Goal: Task Accomplishment & Management: Manage account settings

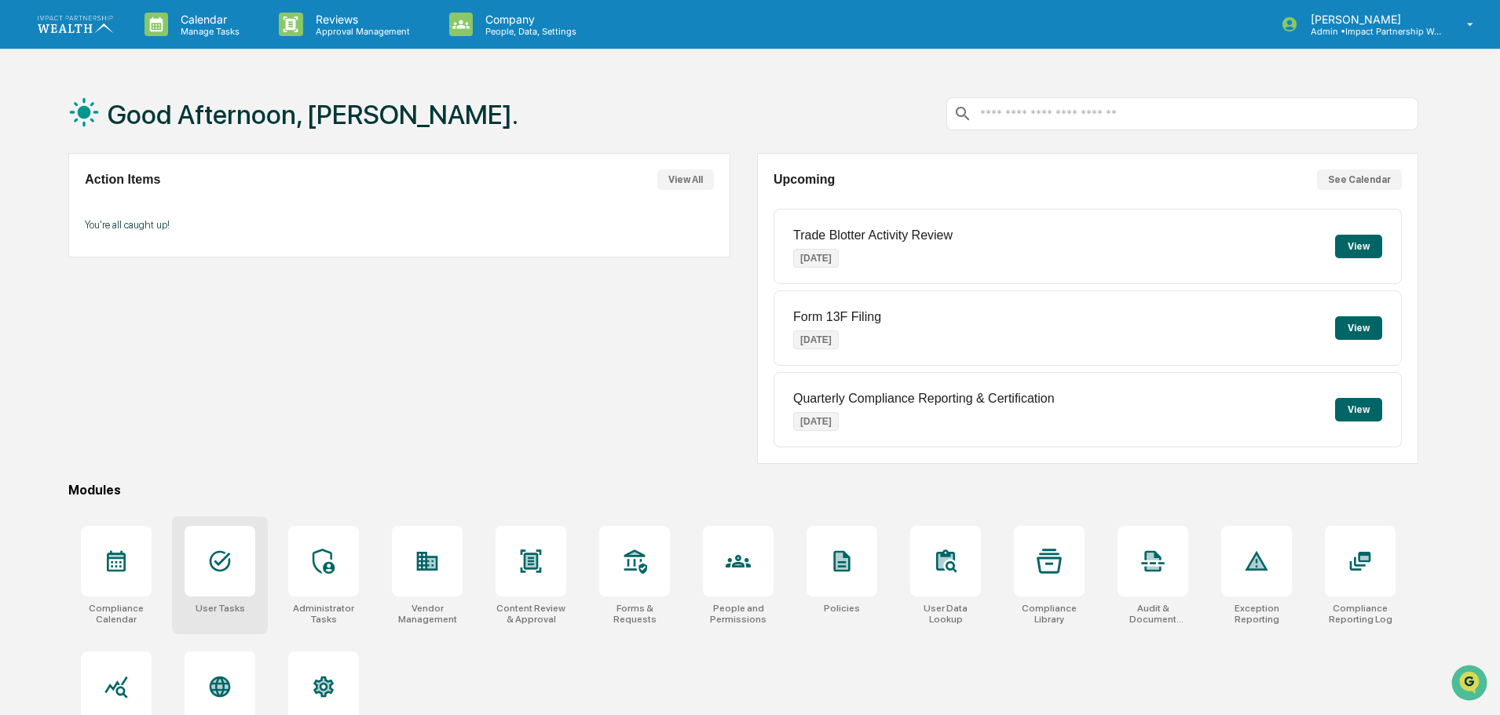
click at [220, 572] on icon at bounding box center [219, 561] width 25 height 25
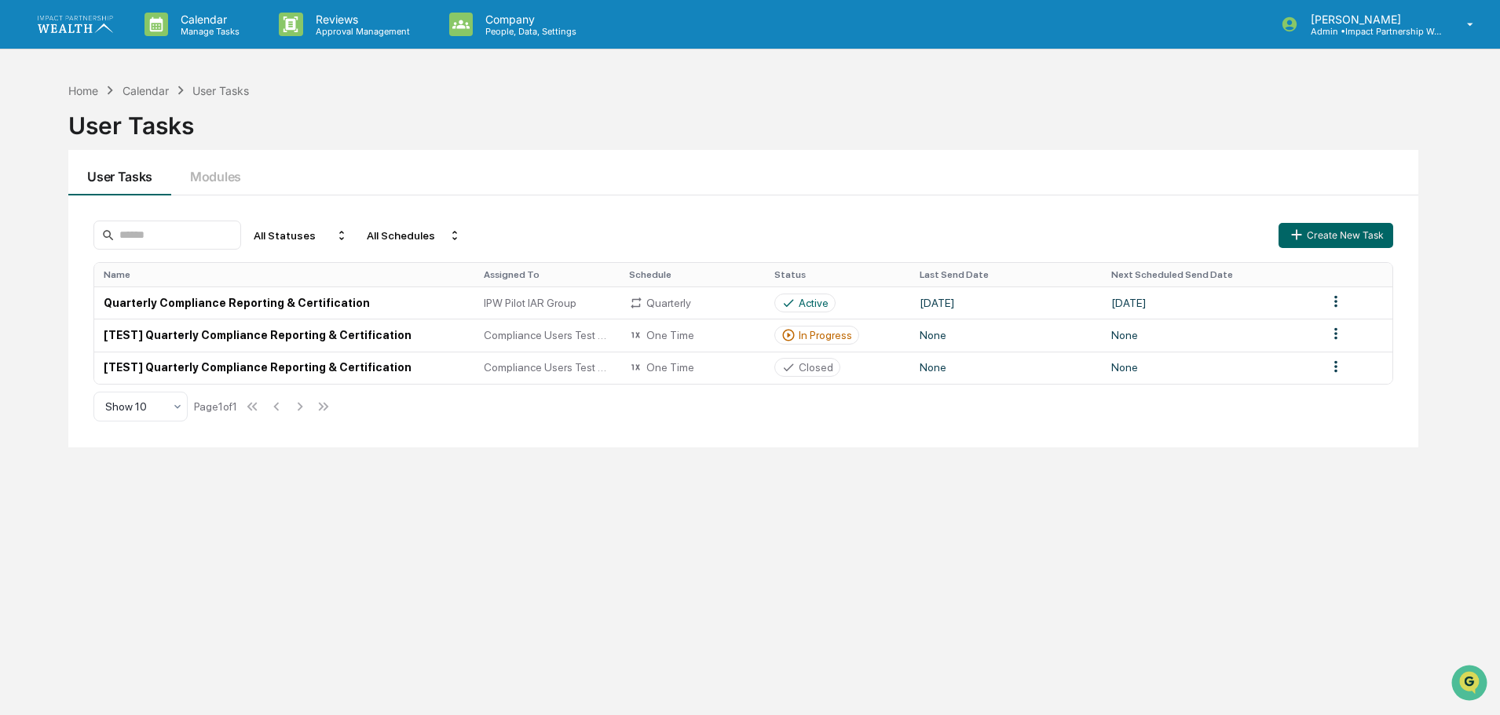
click at [601, 579] on div "Home Calendar User Tasks User Tasks User Tasks Modules All Statuses All Schedul…" at bounding box center [743, 432] width 1397 height 715
click at [221, 185] on button "Modules" at bounding box center [215, 173] width 89 height 46
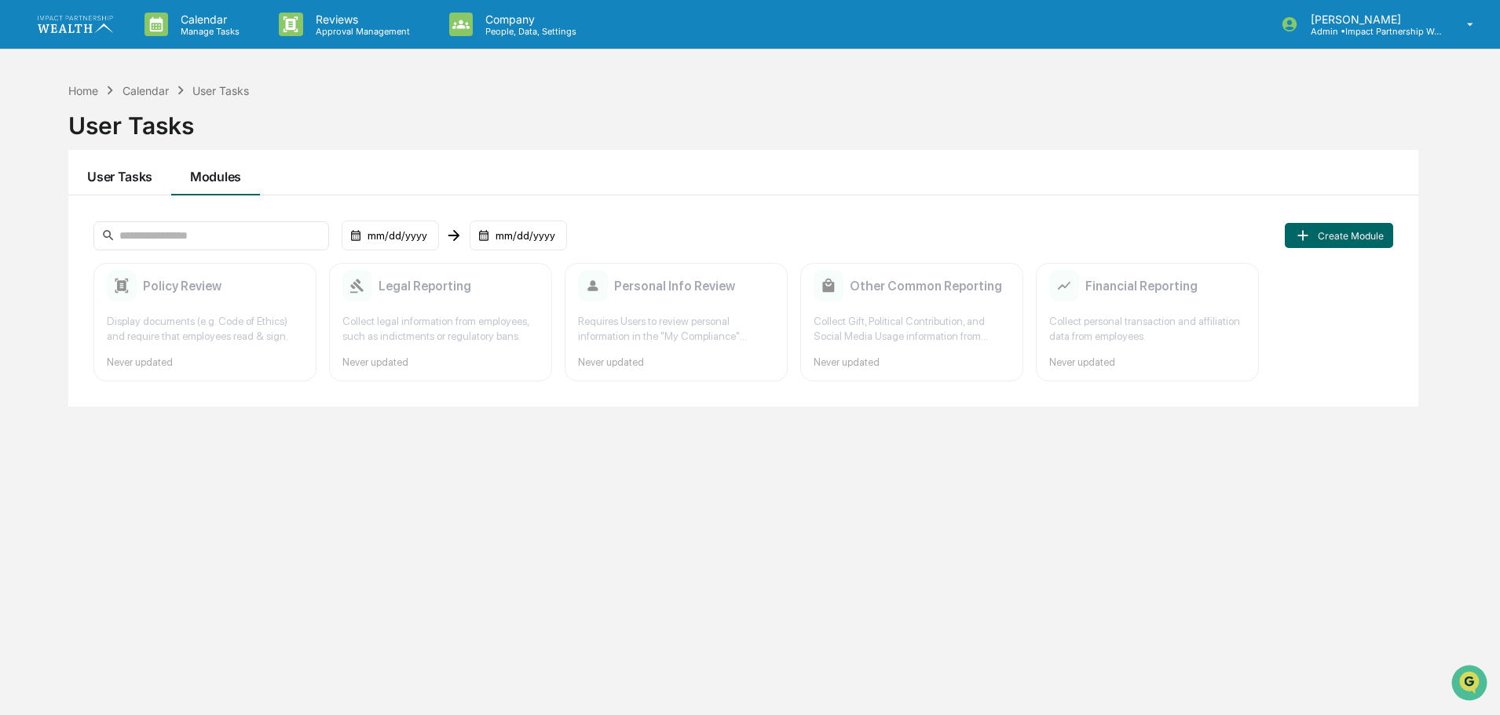
click at [141, 163] on button "User Tasks" at bounding box center [119, 173] width 103 height 46
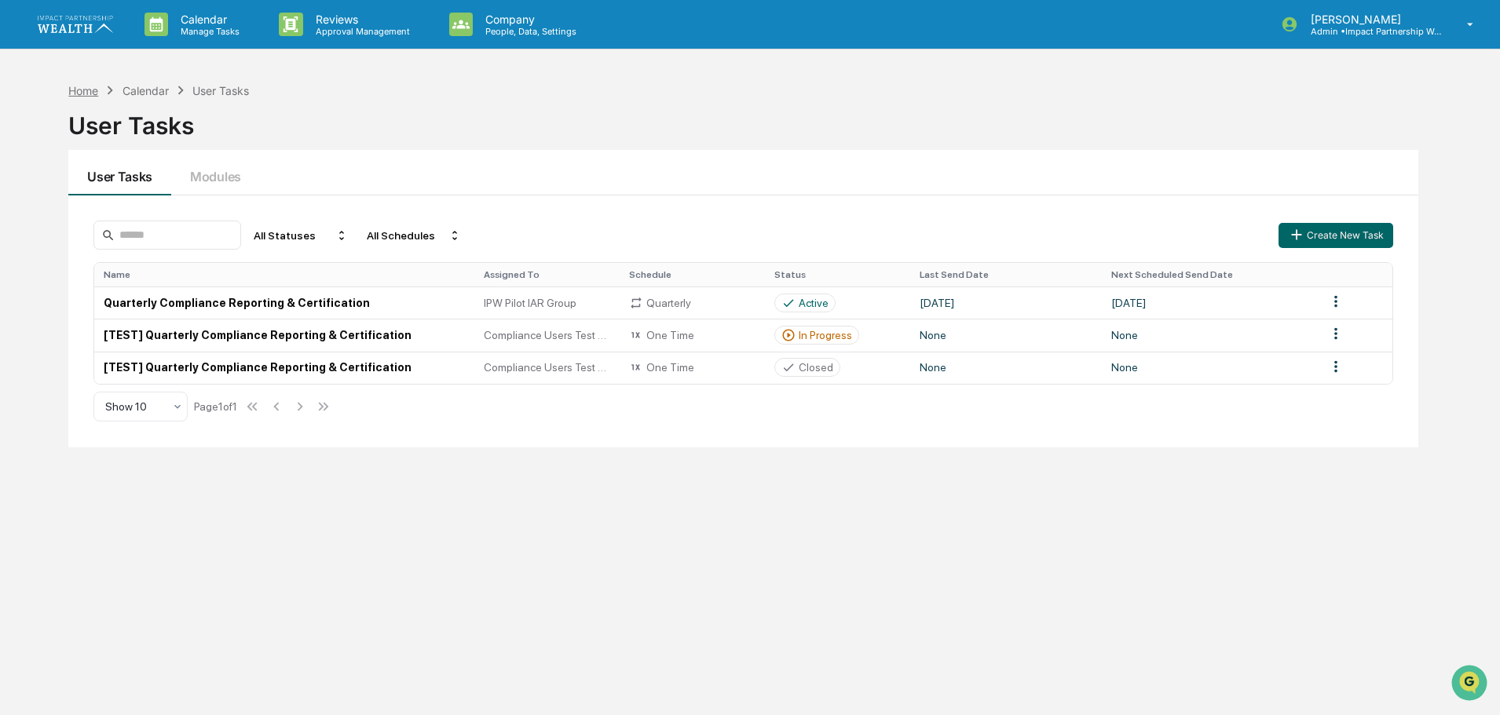
click at [82, 86] on div "Home" at bounding box center [83, 90] width 30 height 13
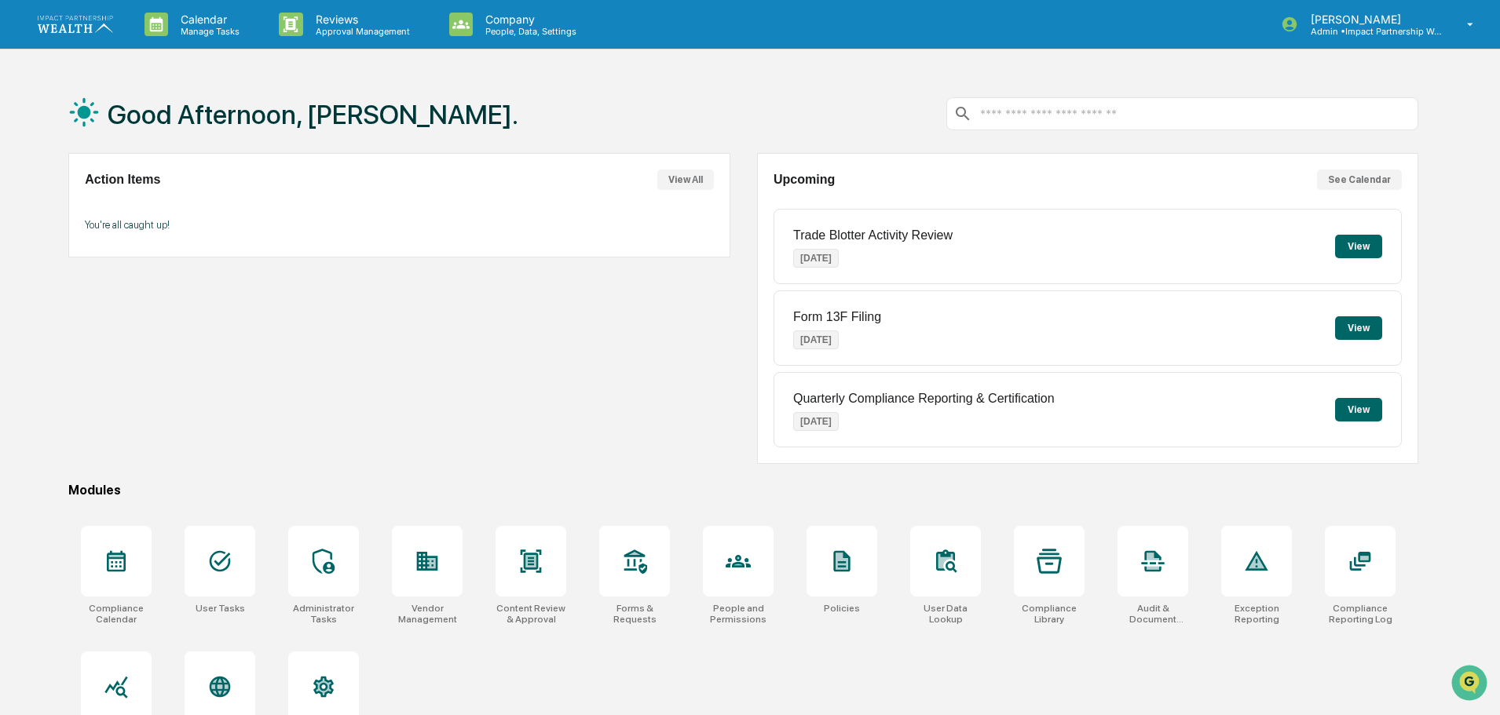
scroll to position [75, 0]
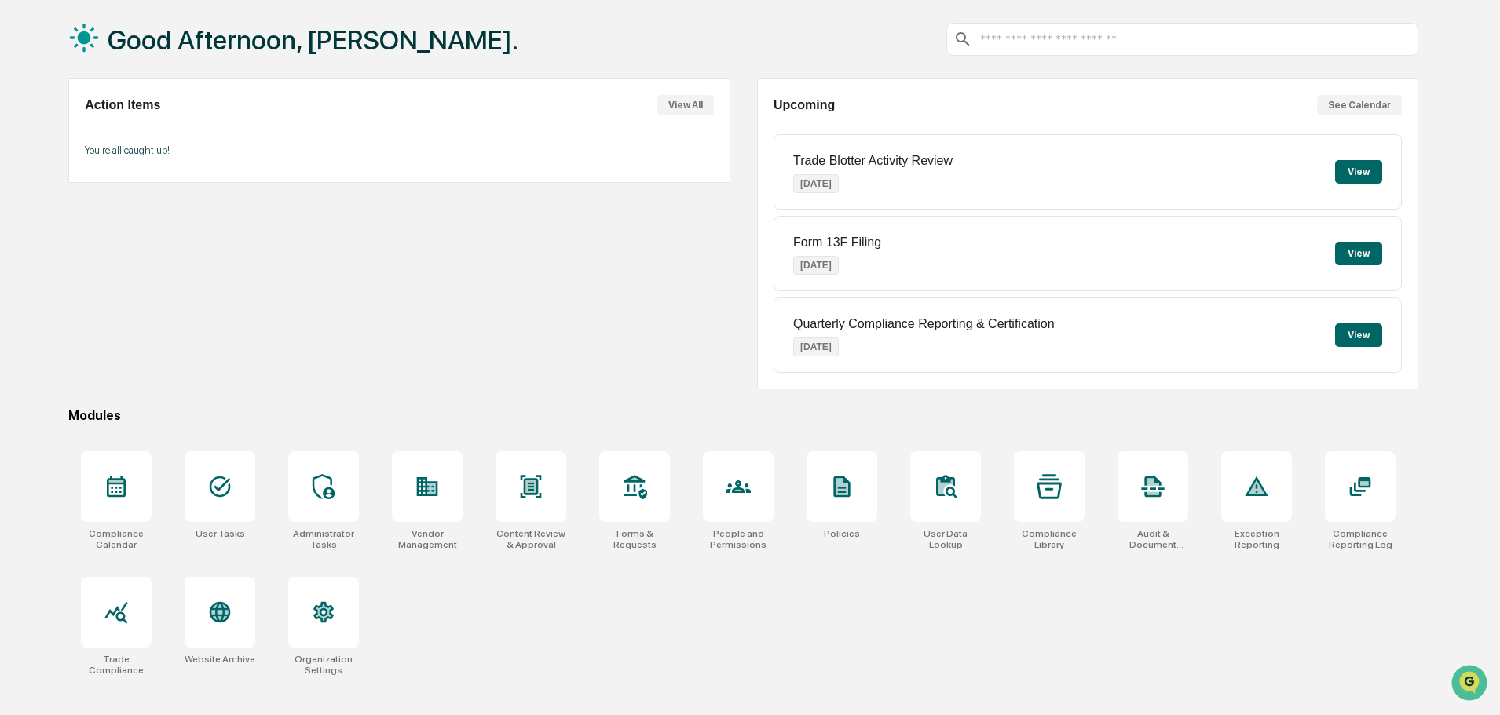
click at [554, 613] on div "Compliance Calendar User Tasks Administrator Tasks Vendor Management Content Re…" at bounding box center [743, 563] width 1350 height 243
click at [326, 598] on div at bounding box center [323, 612] width 71 height 71
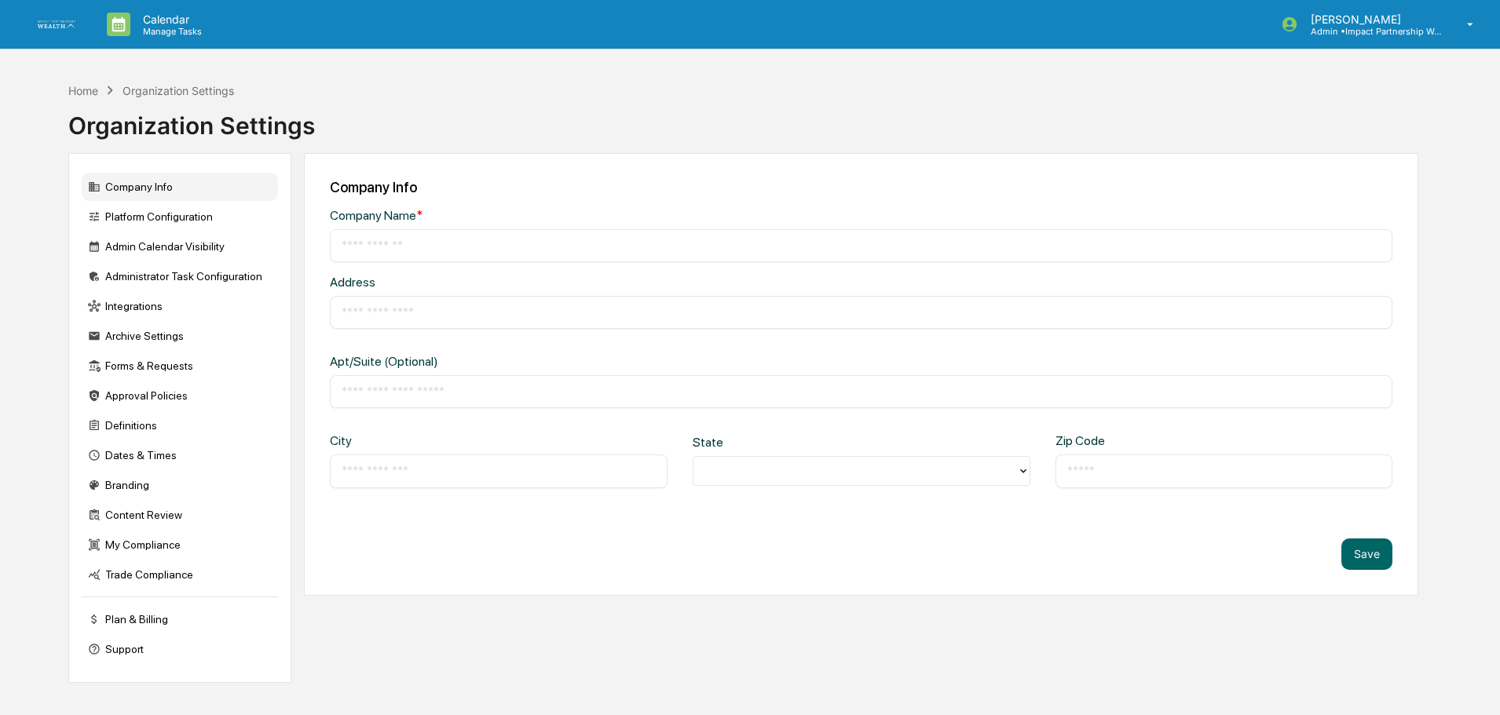
type input "**********"
type input "********"
type input "*****"
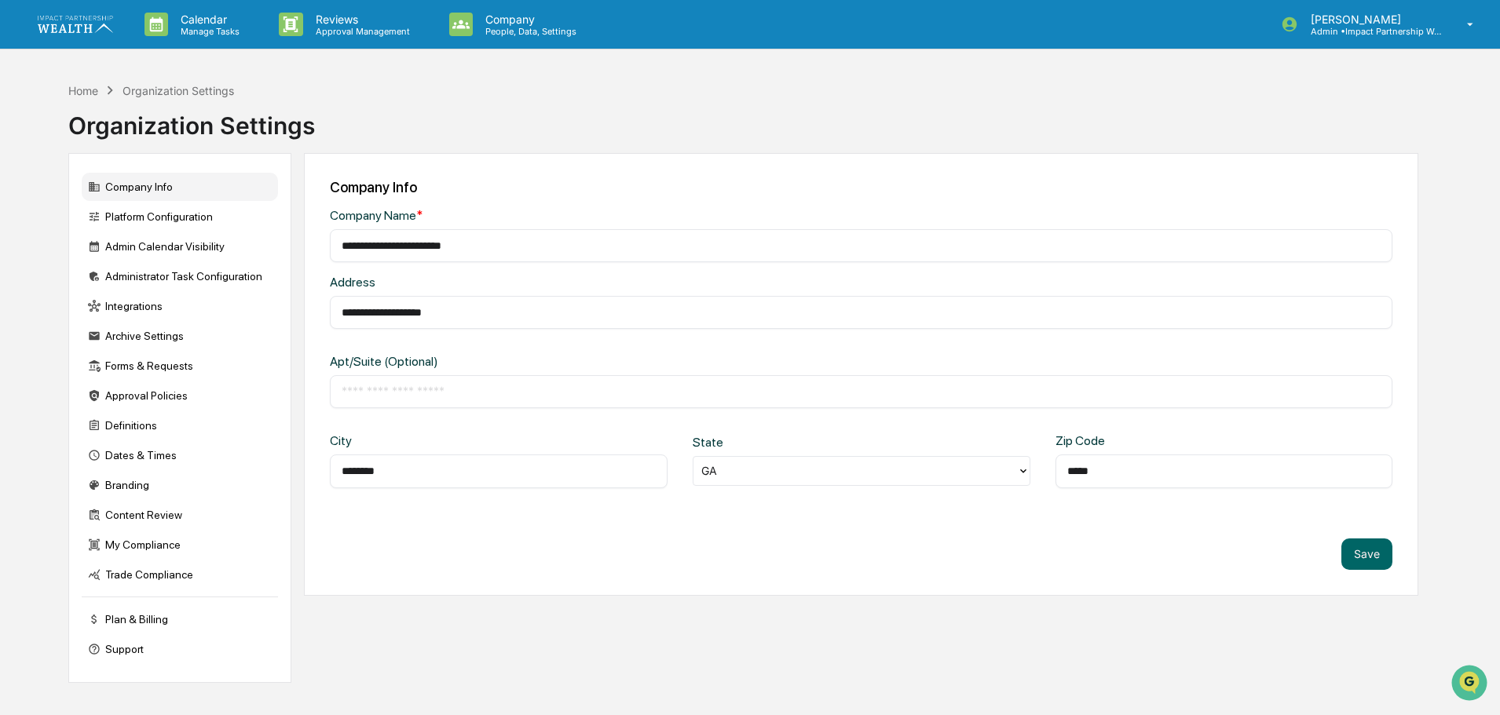
click at [53, 15] on link at bounding box center [85, 24] width 94 height 49
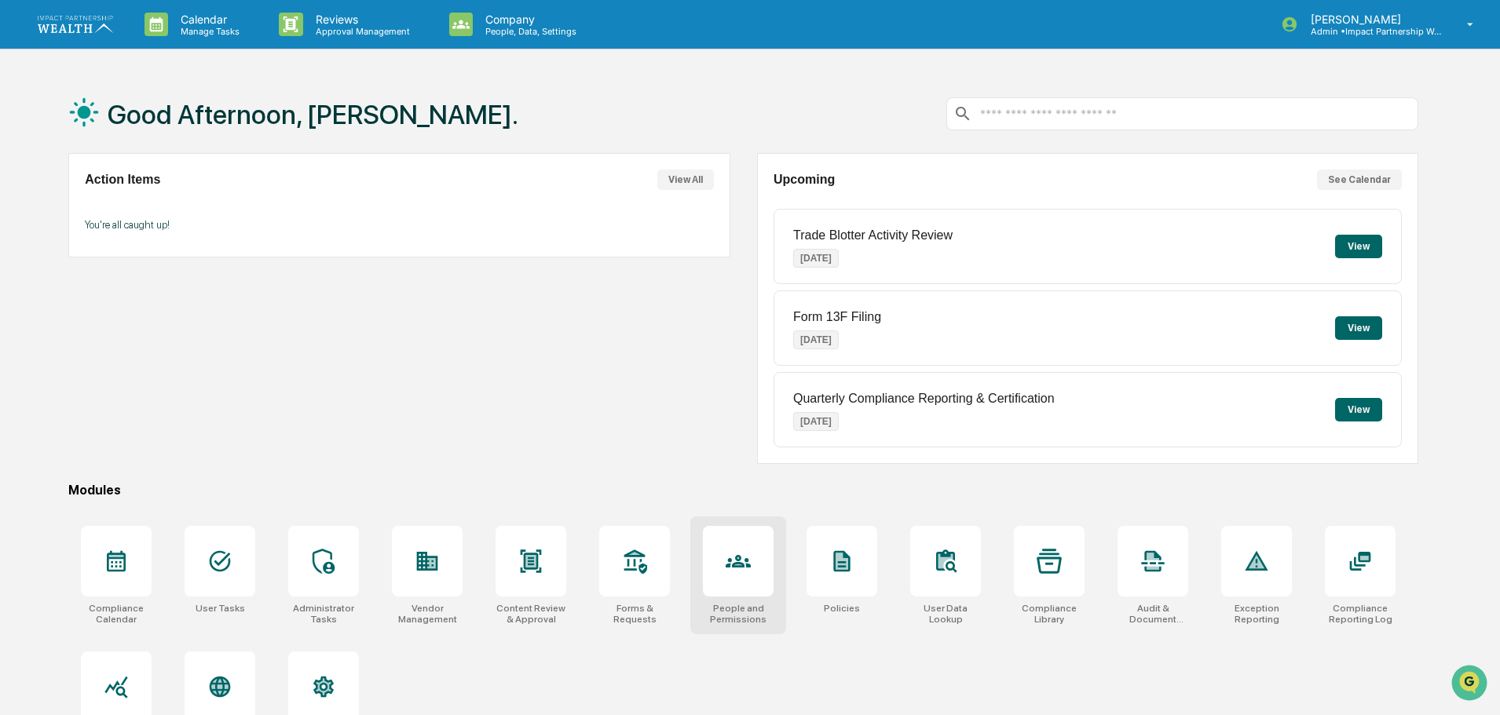
click at [733, 557] on icon at bounding box center [738, 561] width 25 height 25
click at [649, 574] on div at bounding box center [634, 561] width 71 height 71
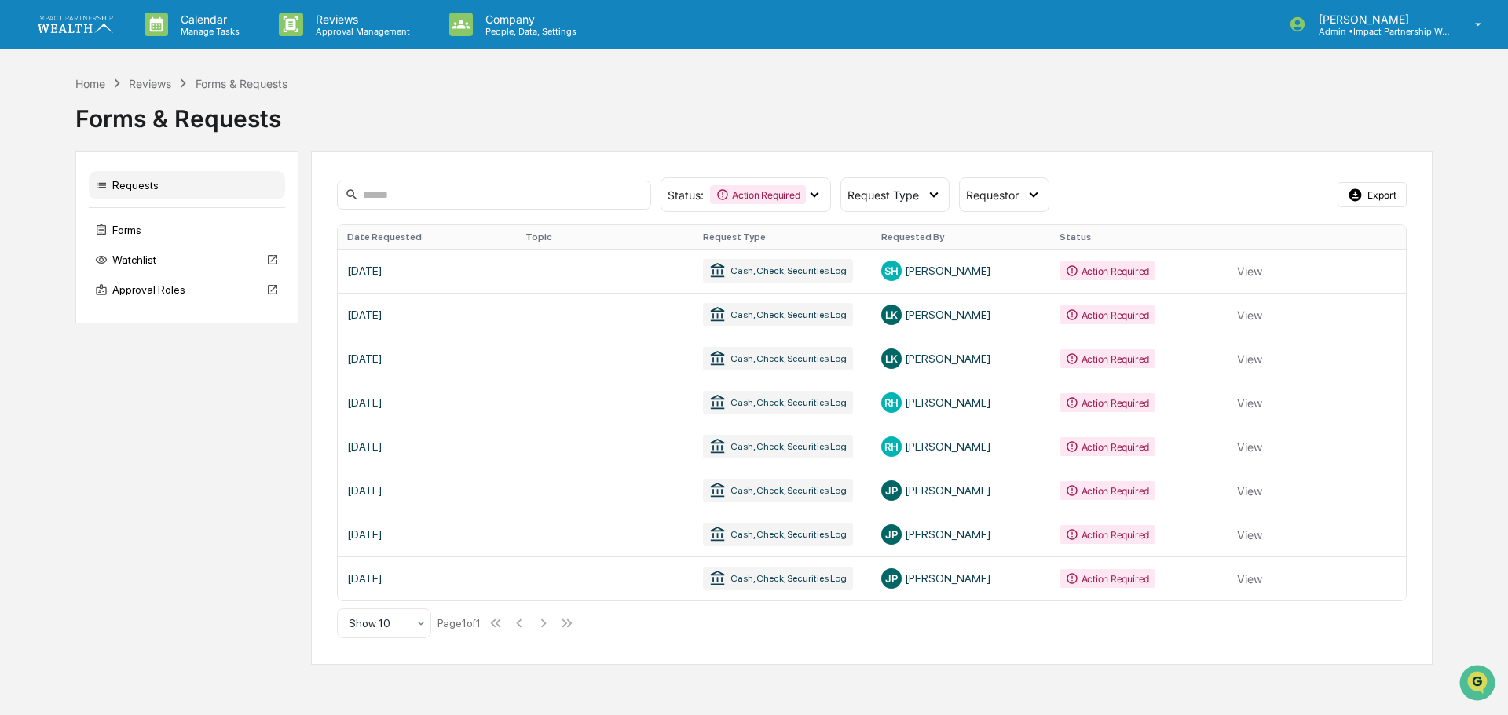
click at [904, 98] on div "Forms & Requests" at bounding box center [753, 112] width 1357 height 41
click at [523, 93] on div "Forms & Requests" at bounding box center [753, 112] width 1357 height 41
click at [84, 83] on div "Home" at bounding box center [90, 83] width 30 height 13
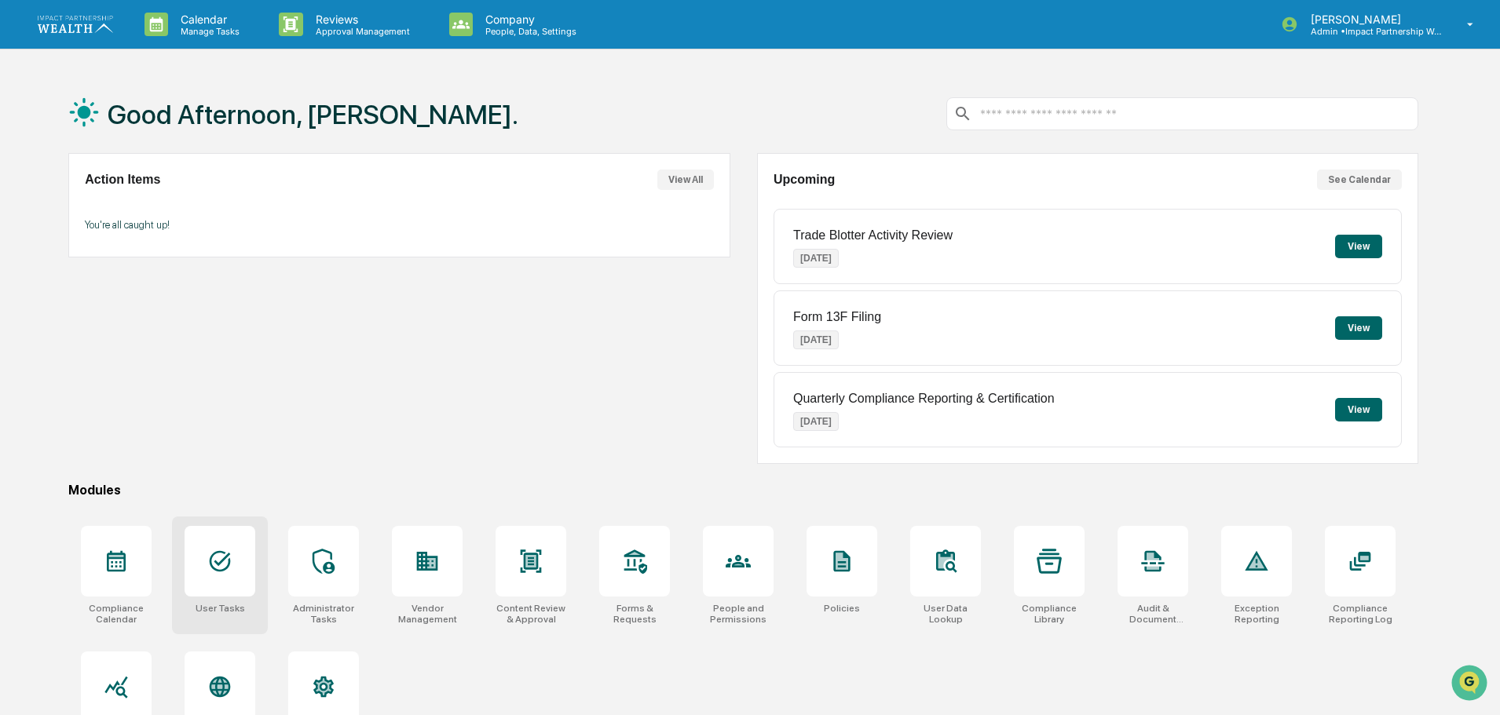
click at [221, 560] on icon at bounding box center [219, 561] width 25 height 25
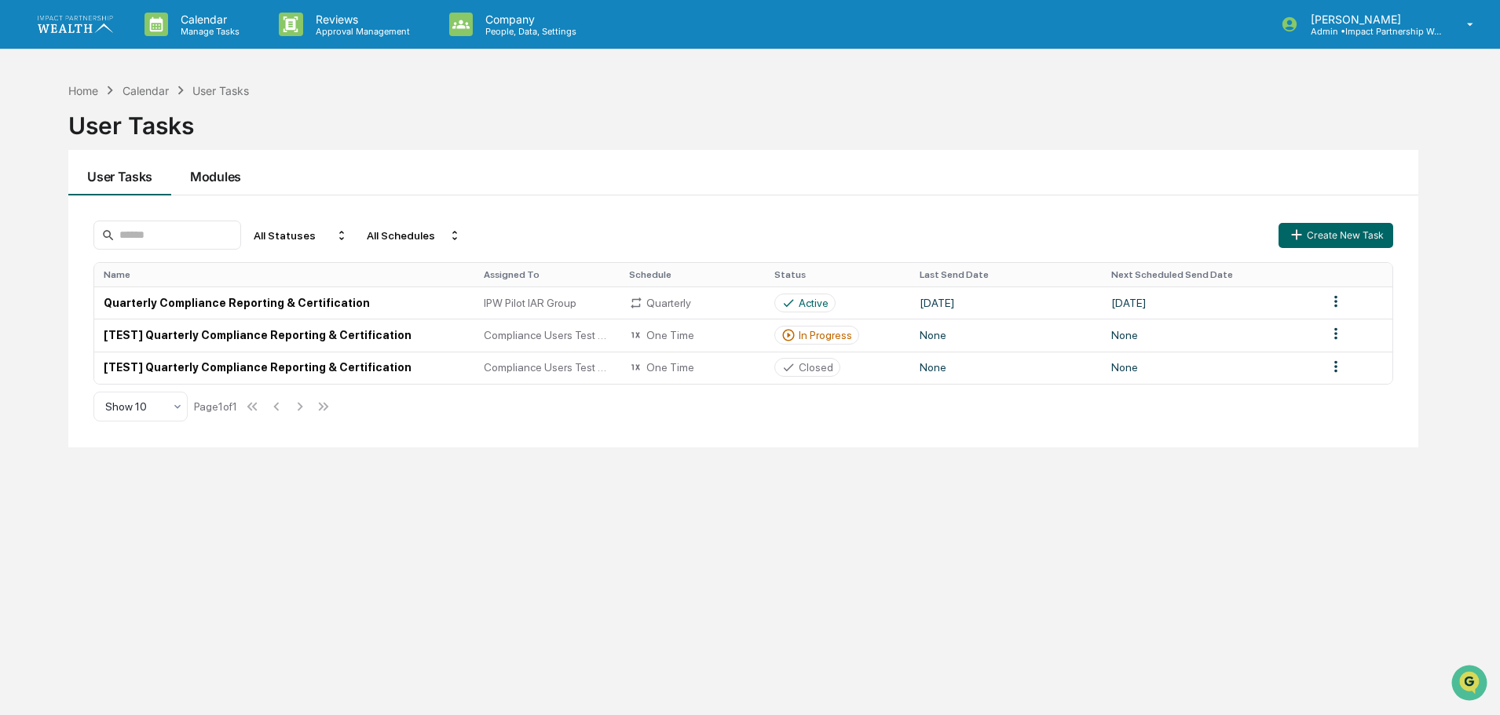
click at [207, 177] on button "Modules" at bounding box center [215, 173] width 89 height 46
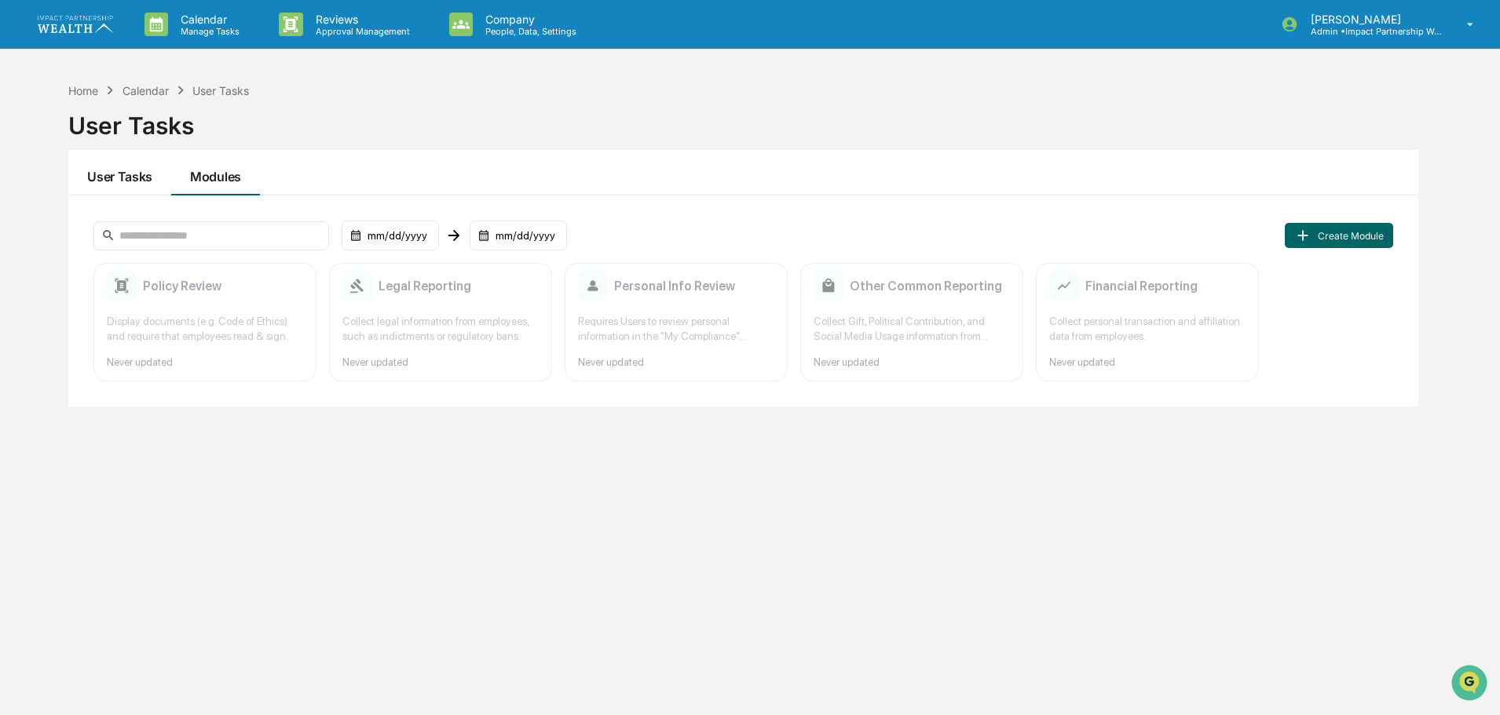
click at [137, 177] on button "User Tasks" at bounding box center [119, 173] width 103 height 46
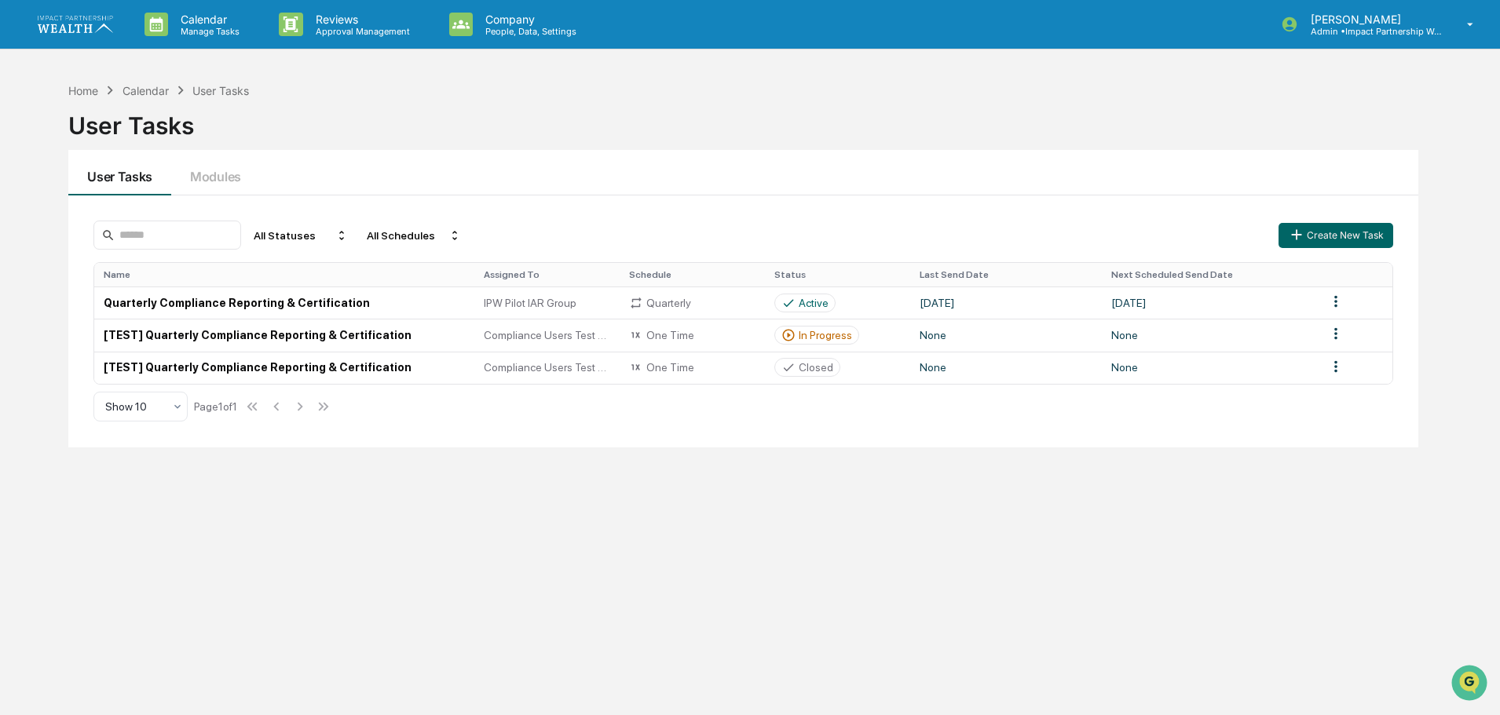
click at [801, 573] on div "Home Calendar User Tasks User Tasks User Tasks Modules All Statuses All Schedul…" at bounding box center [743, 432] width 1397 height 715
click at [531, 26] on p "People, Data, Settings" at bounding box center [528, 31] width 111 height 11
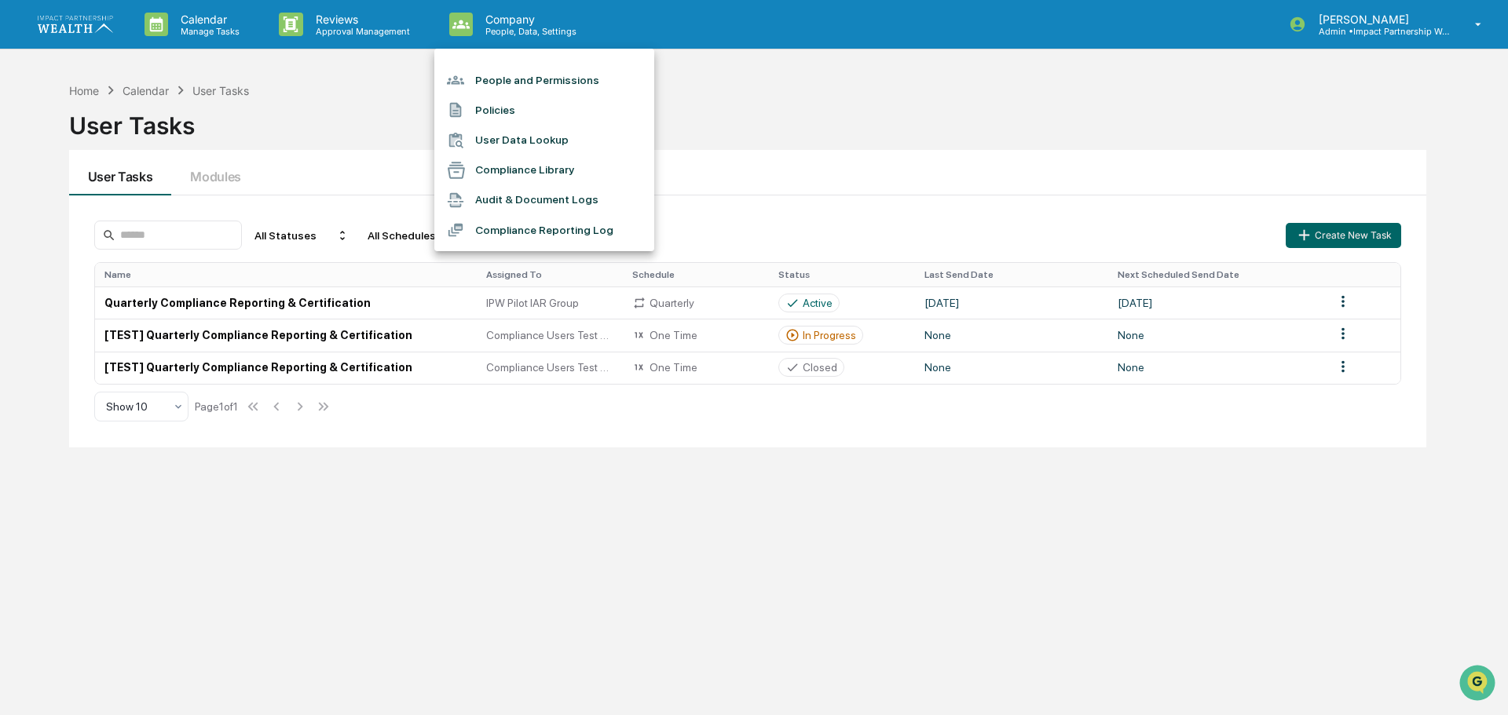
click at [526, 79] on li "People and Permissions" at bounding box center [544, 80] width 220 height 30
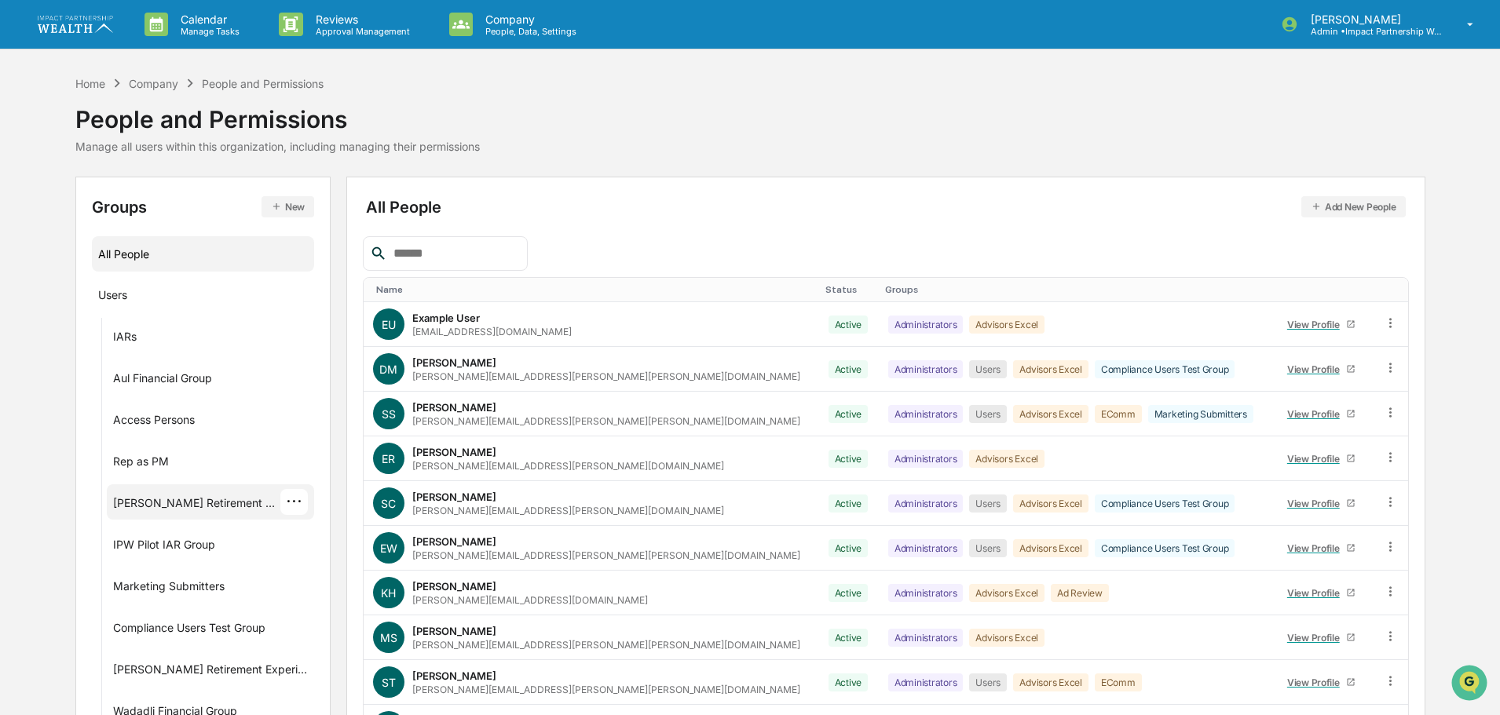
click at [202, 499] on div "Hughes Retirement Group" at bounding box center [197, 505] width 168 height 19
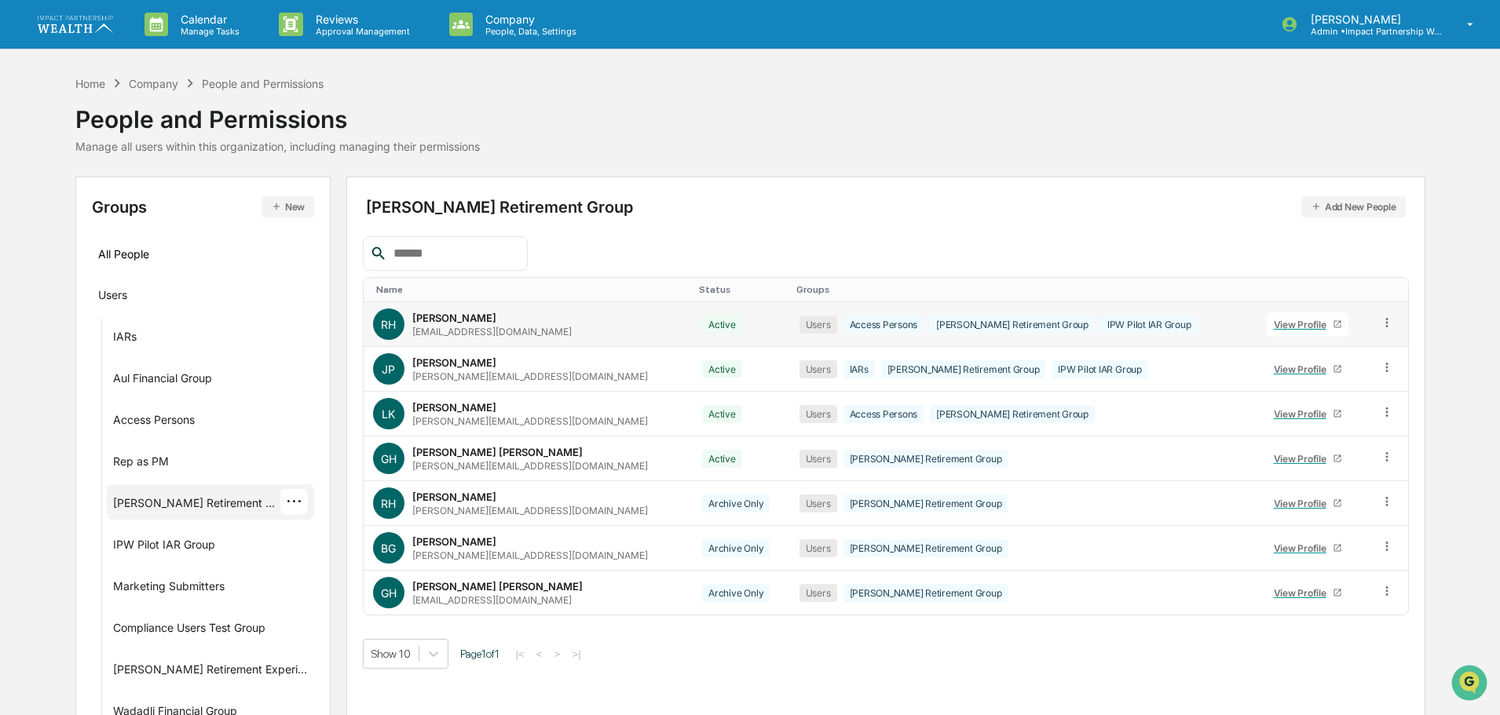
click at [1277, 316] on link "View Profile" at bounding box center [1308, 325] width 82 height 24
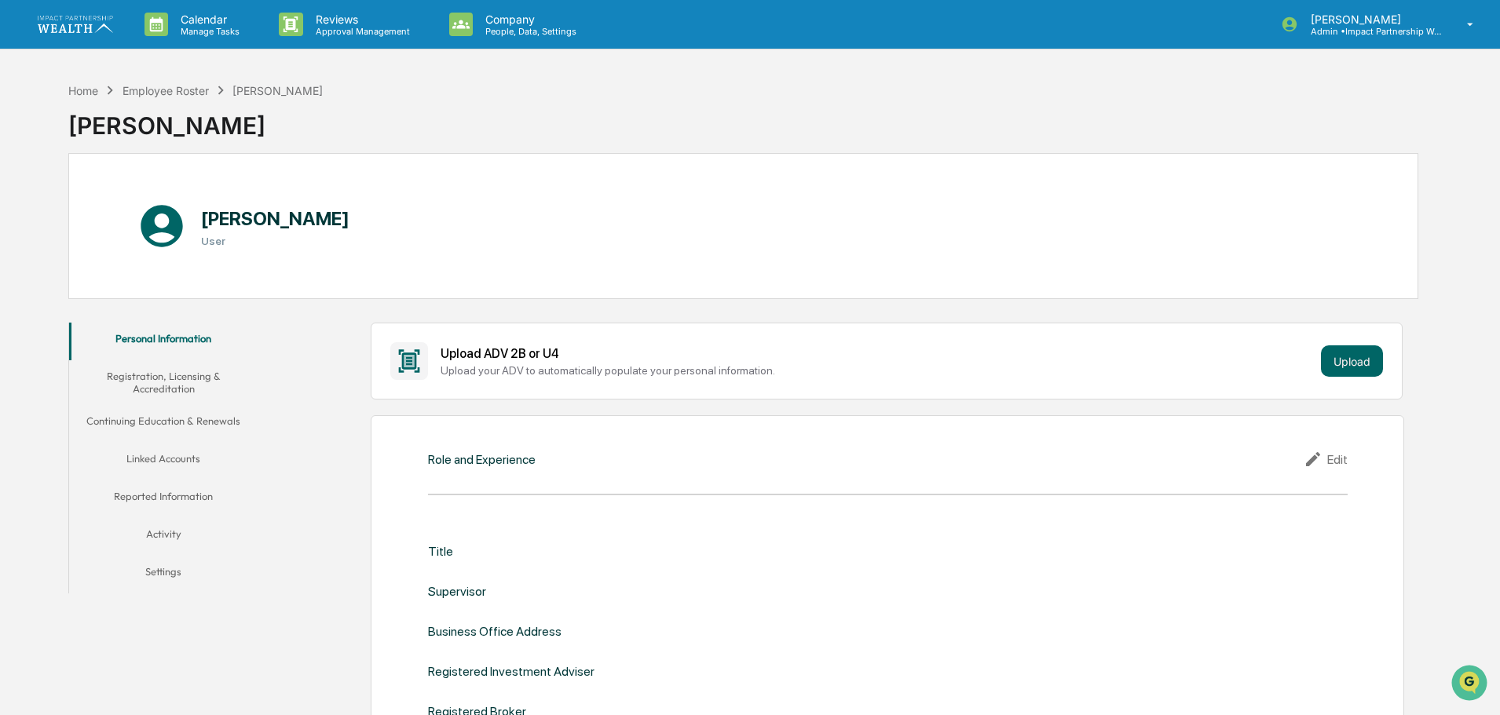
click at [167, 536] on button "Activity" at bounding box center [163, 537] width 188 height 38
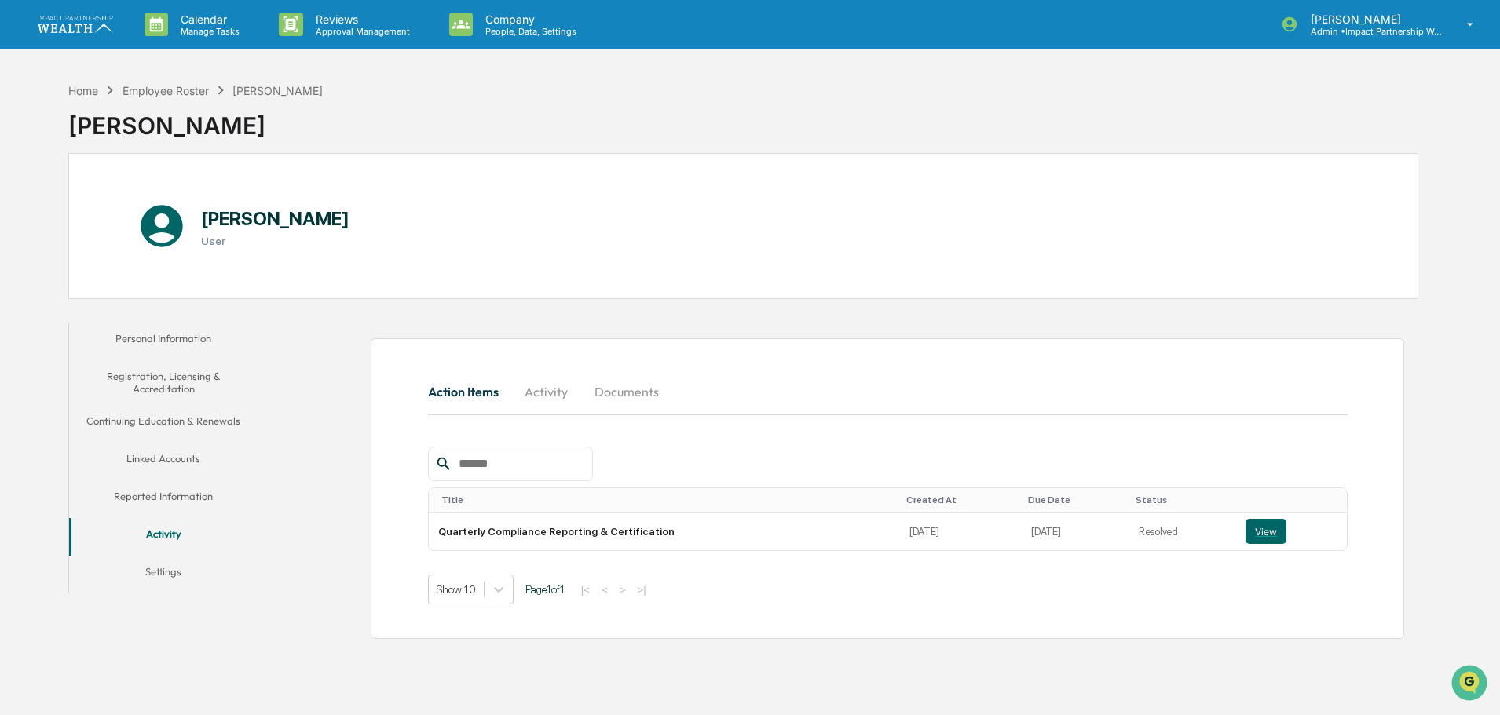
click at [528, 387] on button "Activity" at bounding box center [546, 392] width 71 height 38
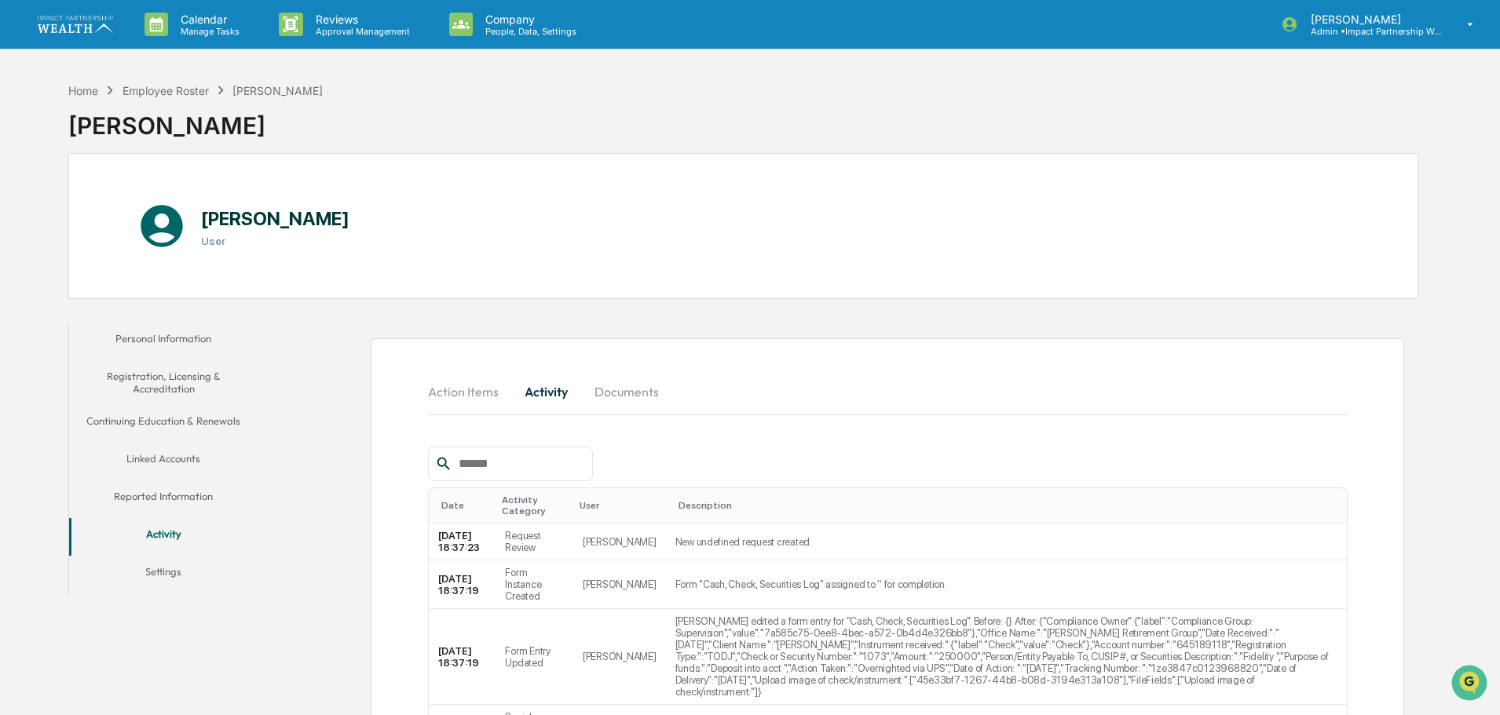
click at [471, 397] on button "Action Items" at bounding box center [469, 392] width 83 height 38
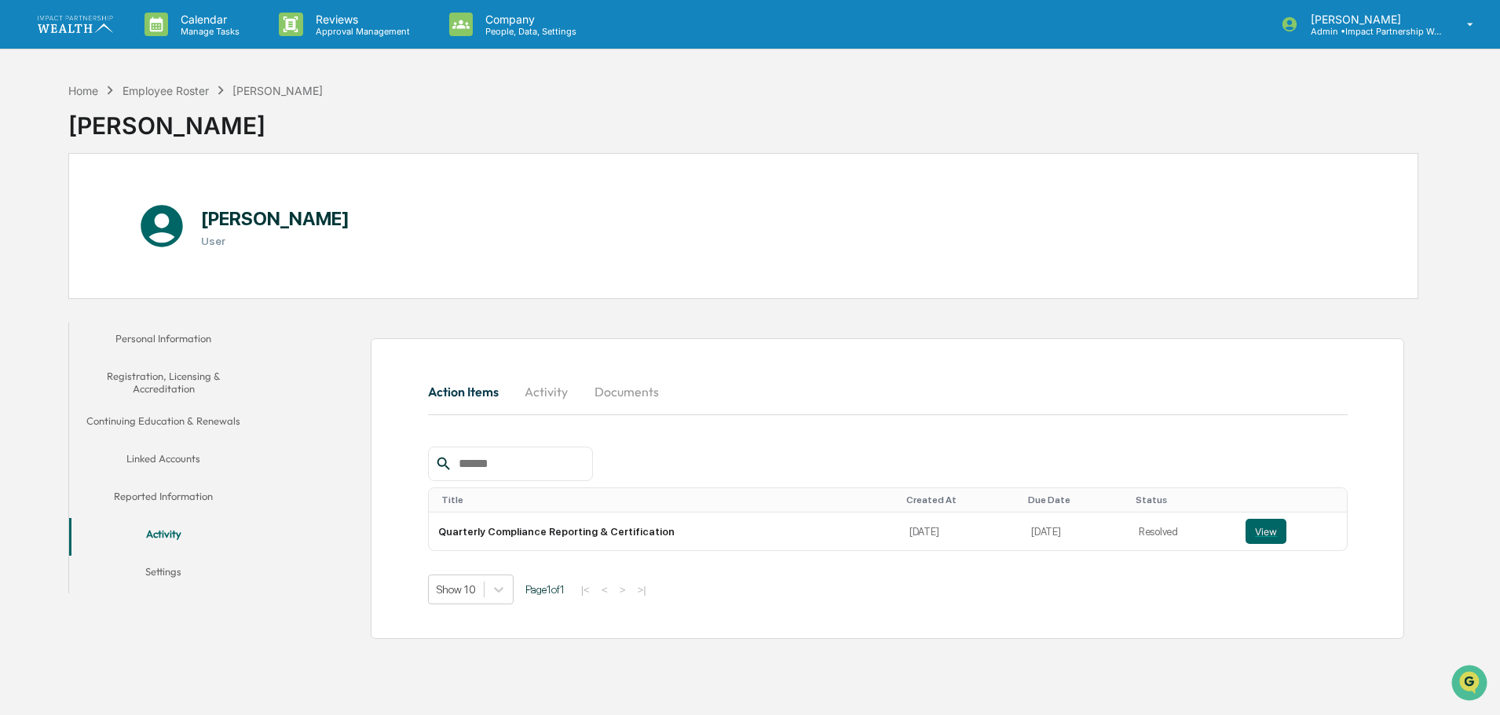
click at [634, 402] on button "Documents" at bounding box center [627, 392] width 90 height 38
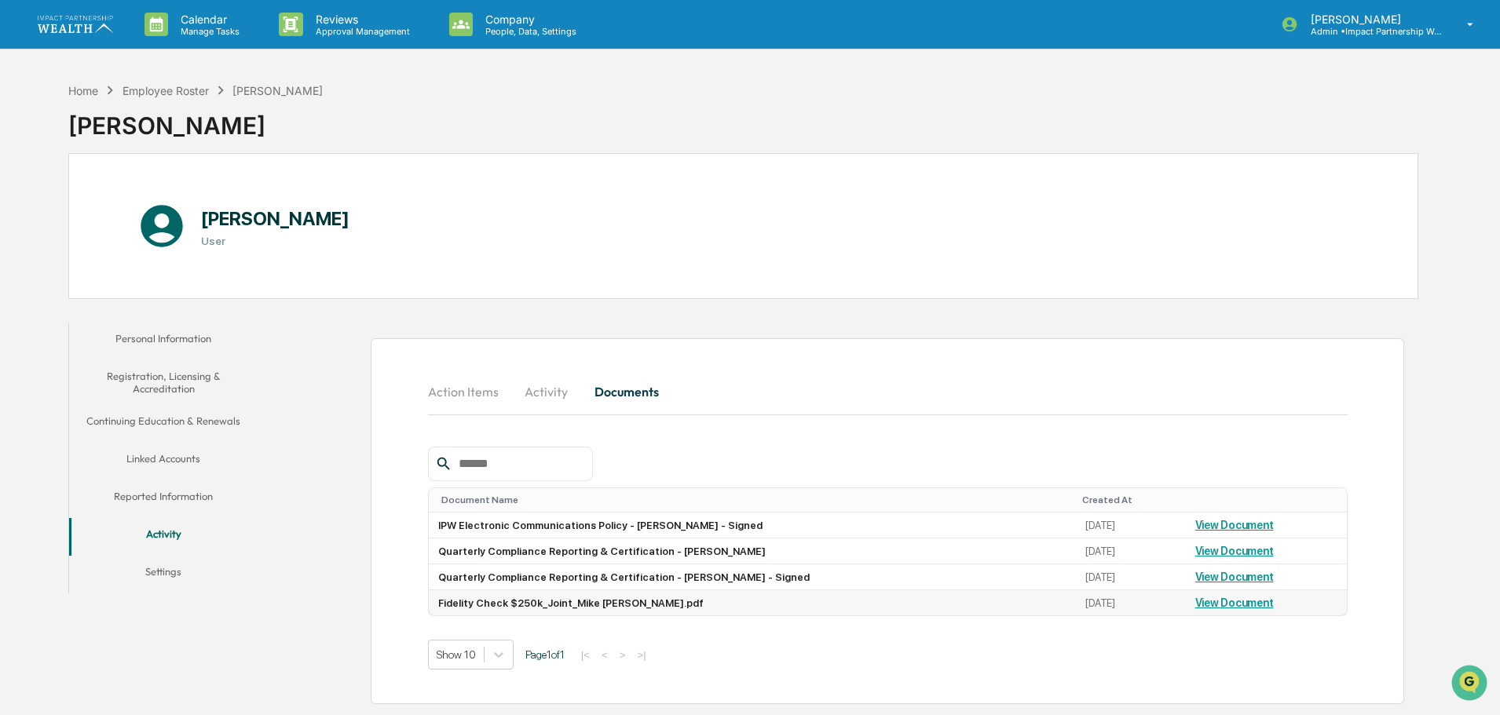
click at [1227, 606] on link "View Document" at bounding box center [1234, 603] width 79 height 13
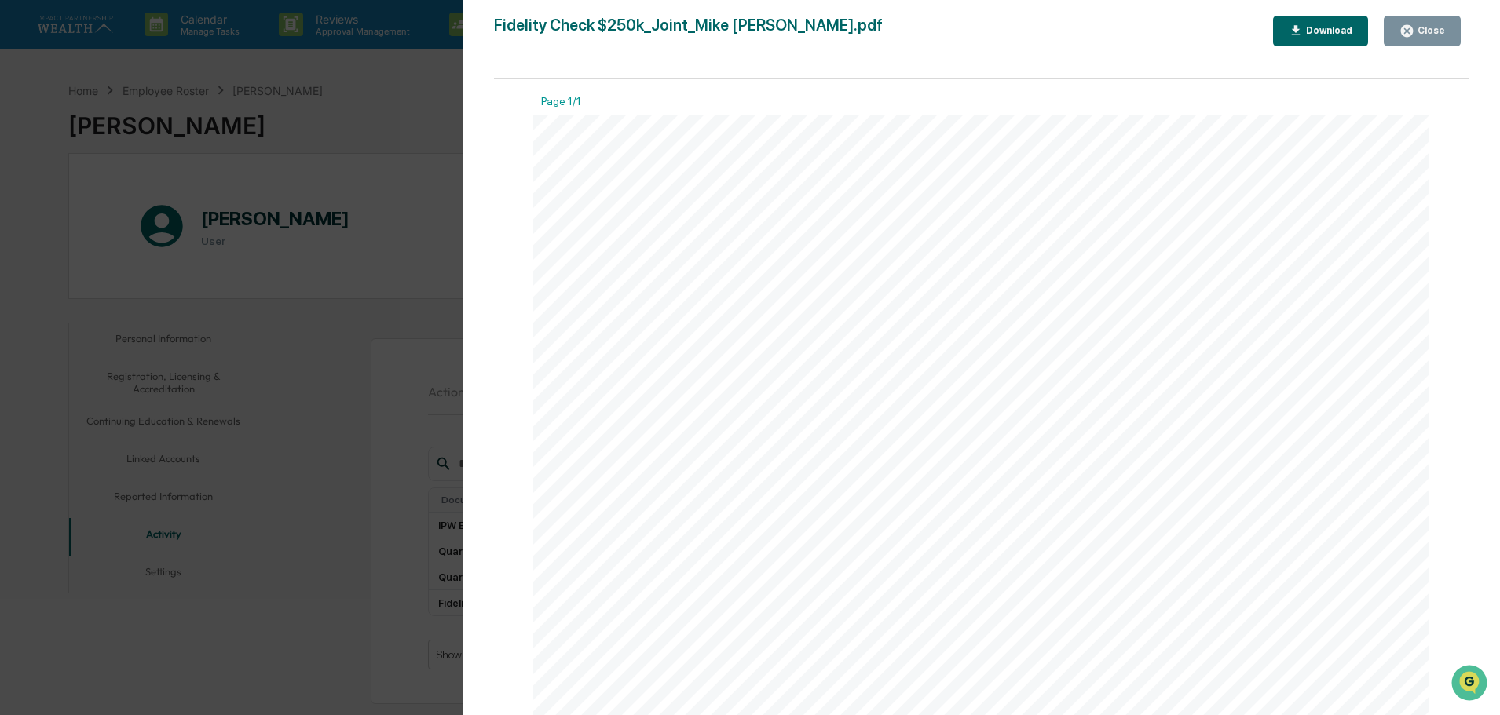
click at [1421, 30] on div "Close" at bounding box center [1429, 30] width 31 height 11
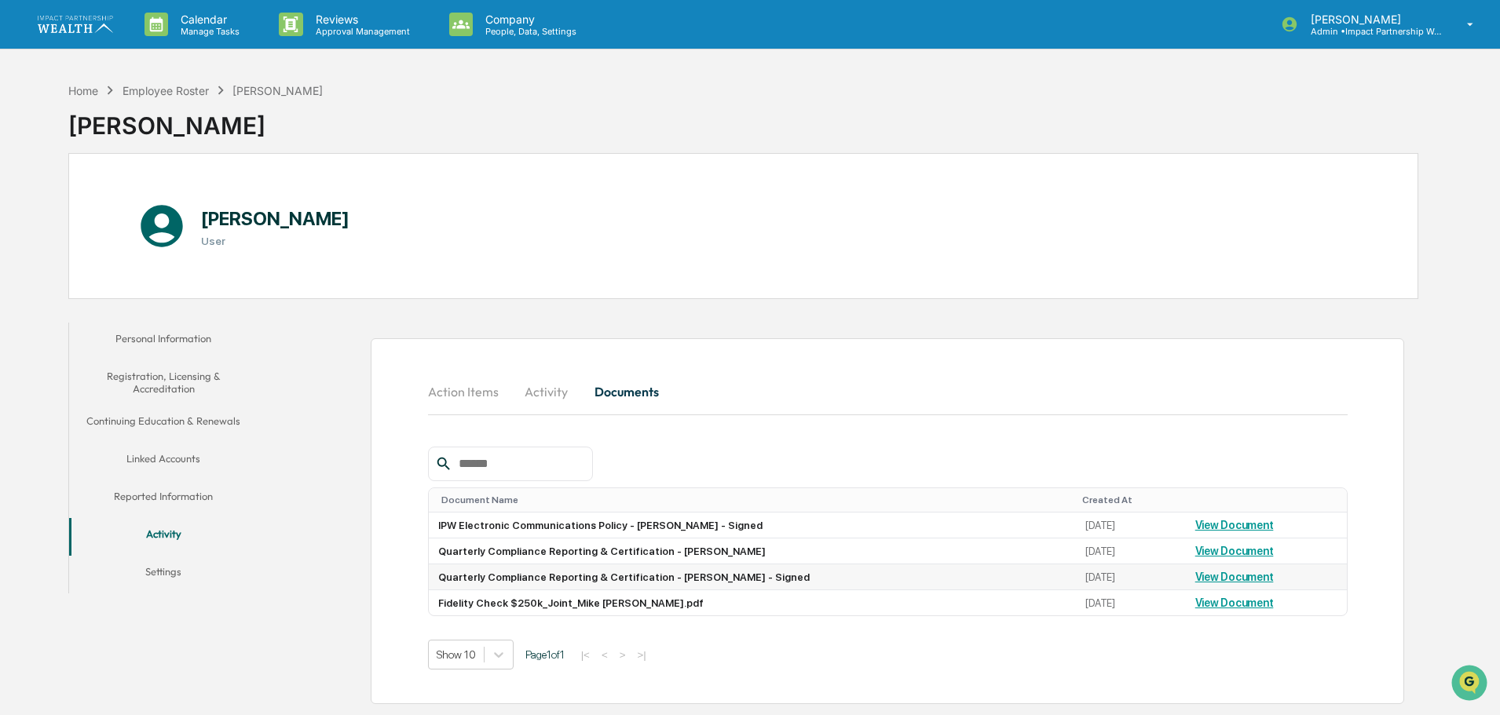
click at [1212, 577] on link "View Document" at bounding box center [1234, 577] width 79 height 13
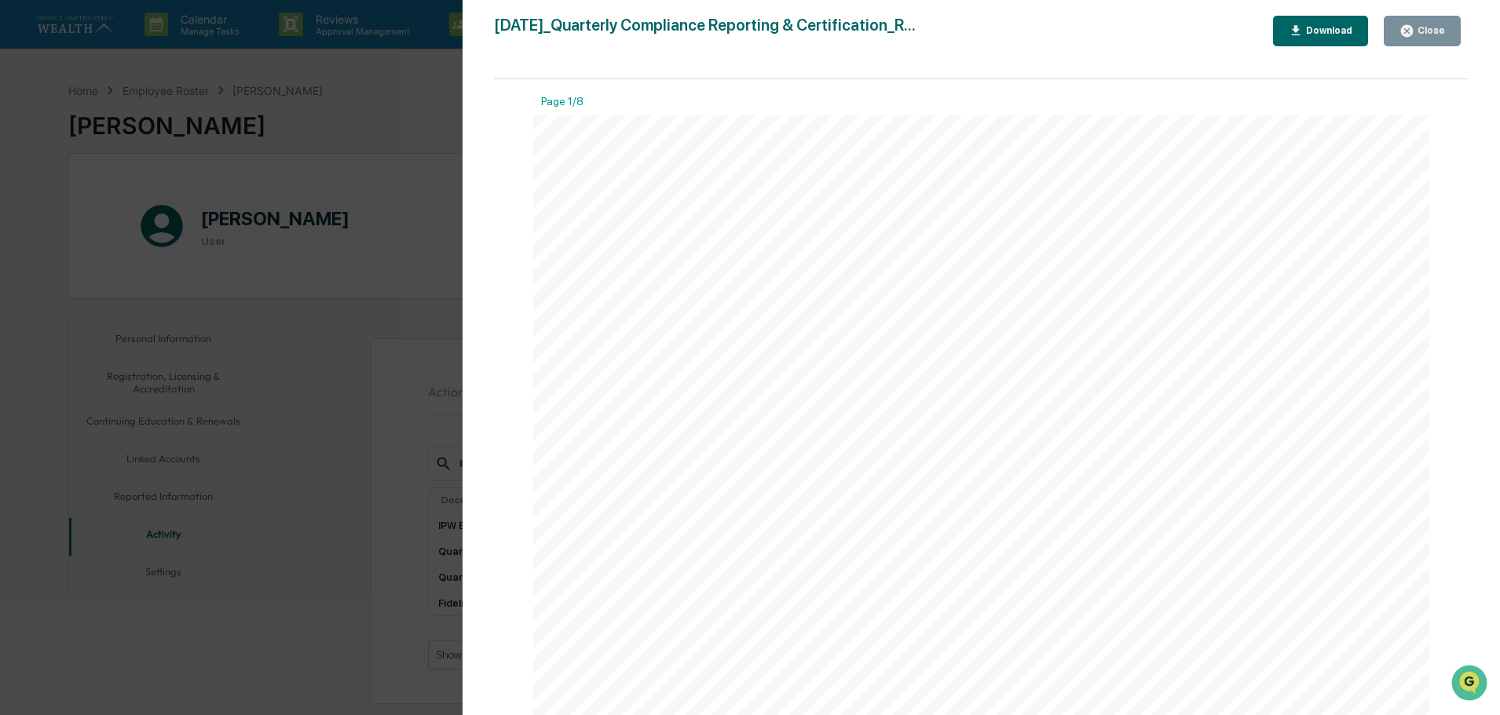
click at [1420, 35] on div "Close" at bounding box center [1429, 30] width 31 height 11
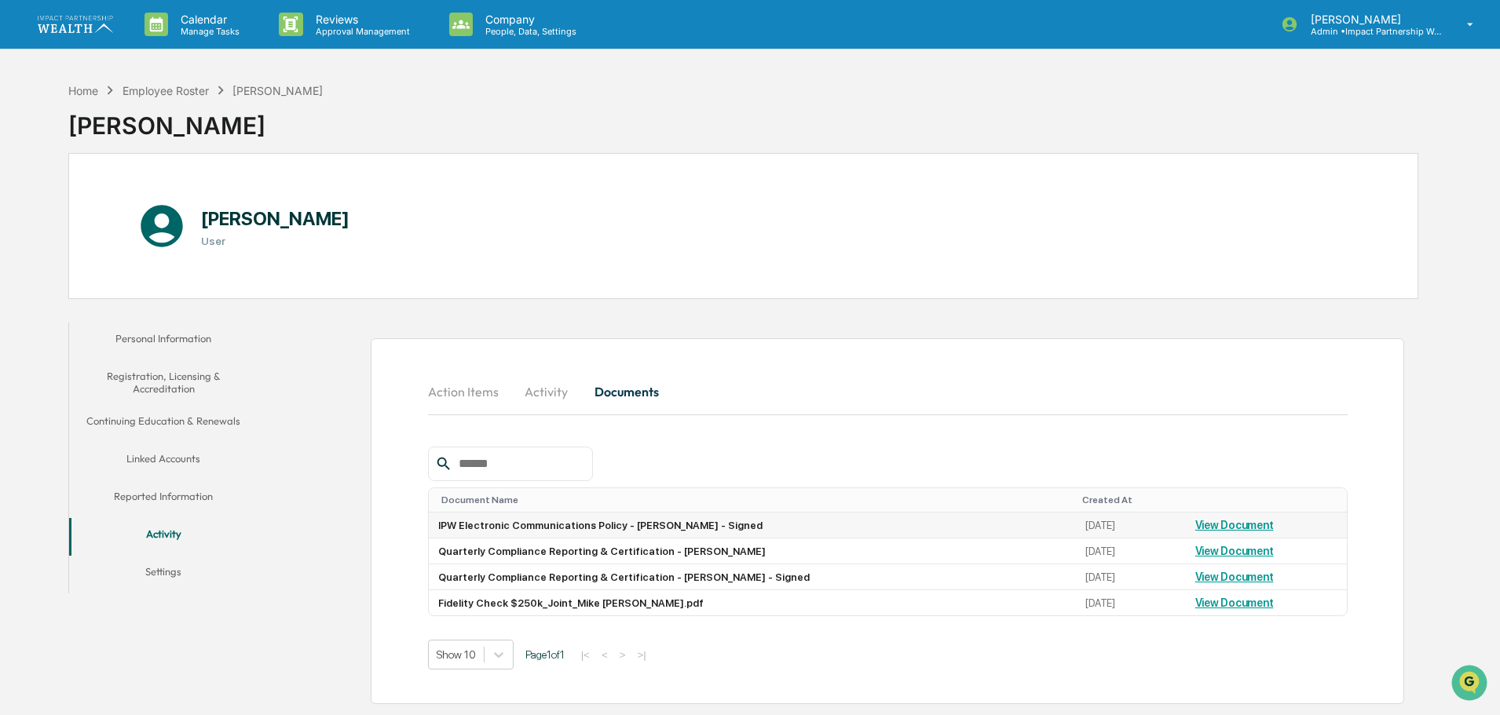
click at [616, 525] on td "IPW Electronic Communications Policy - Rick Hughes - Signed" at bounding box center [753, 526] width 648 height 26
click at [1205, 523] on link "View Document" at bounding box center [1234, 525] width 79 height 13
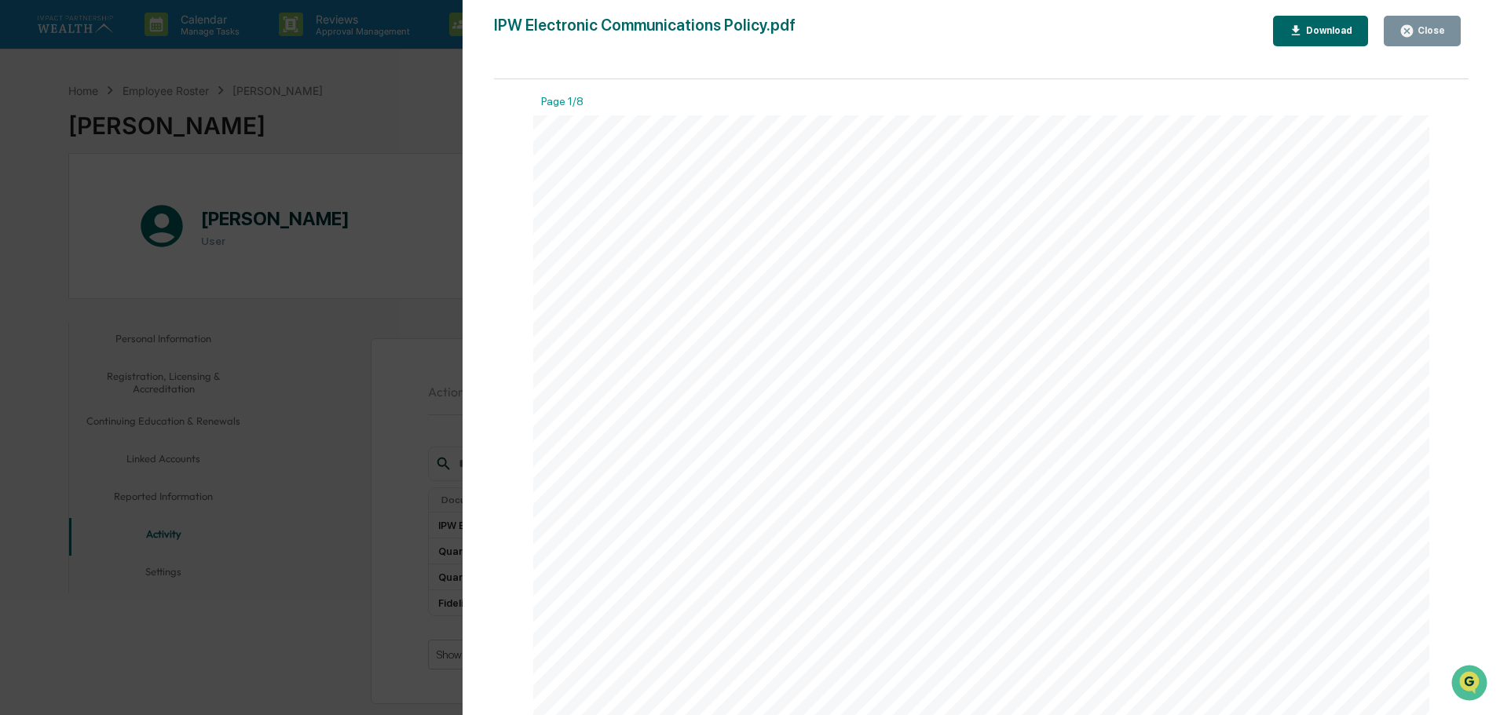
click at [1410, 30] on icon "button" at bounding box center [1406, 31] width 15 height 15
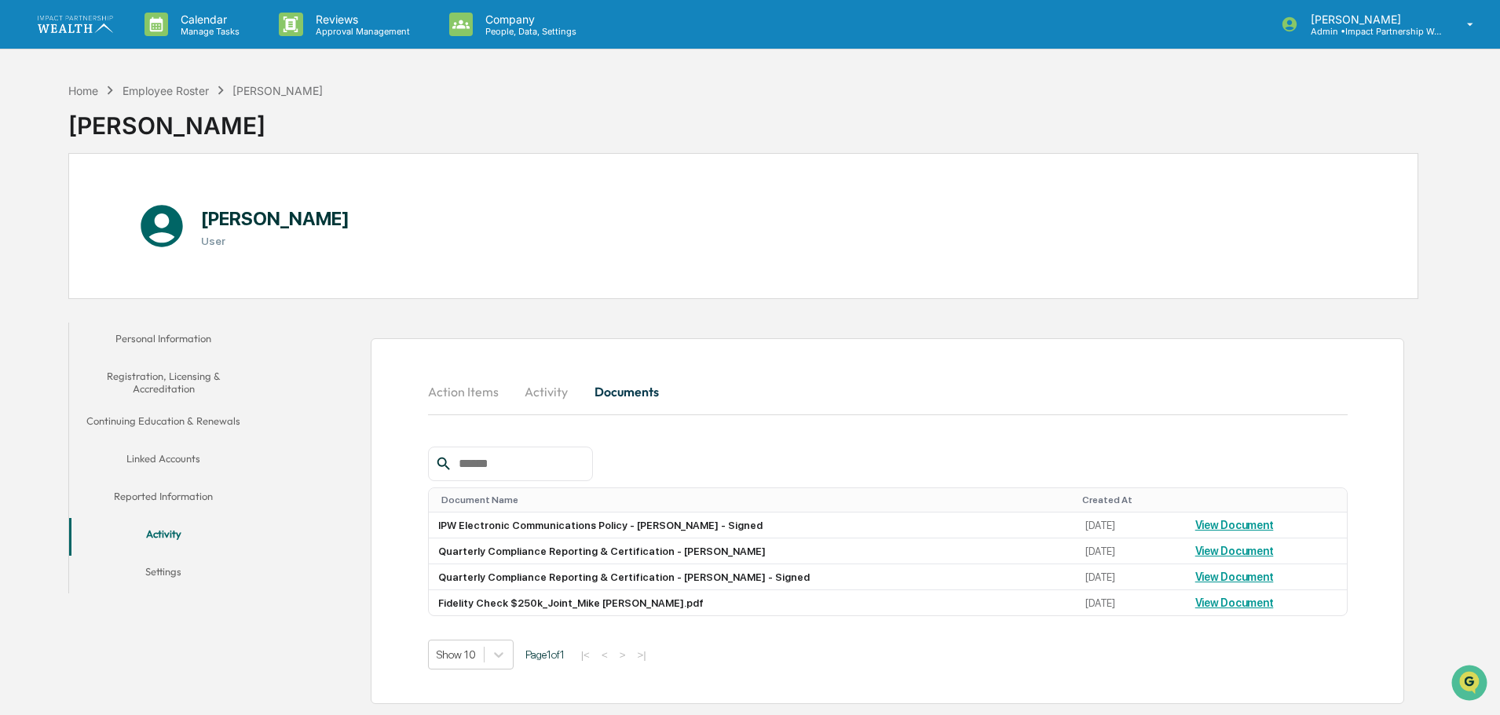
click at [668, 132] on div "Home Employee Roster Rick Hughes Rick Hughes" at bounding box center [743, 114] width 1350 height 79
click at [82, 13] on link at bounding box center [85, 24] width 94 height 49
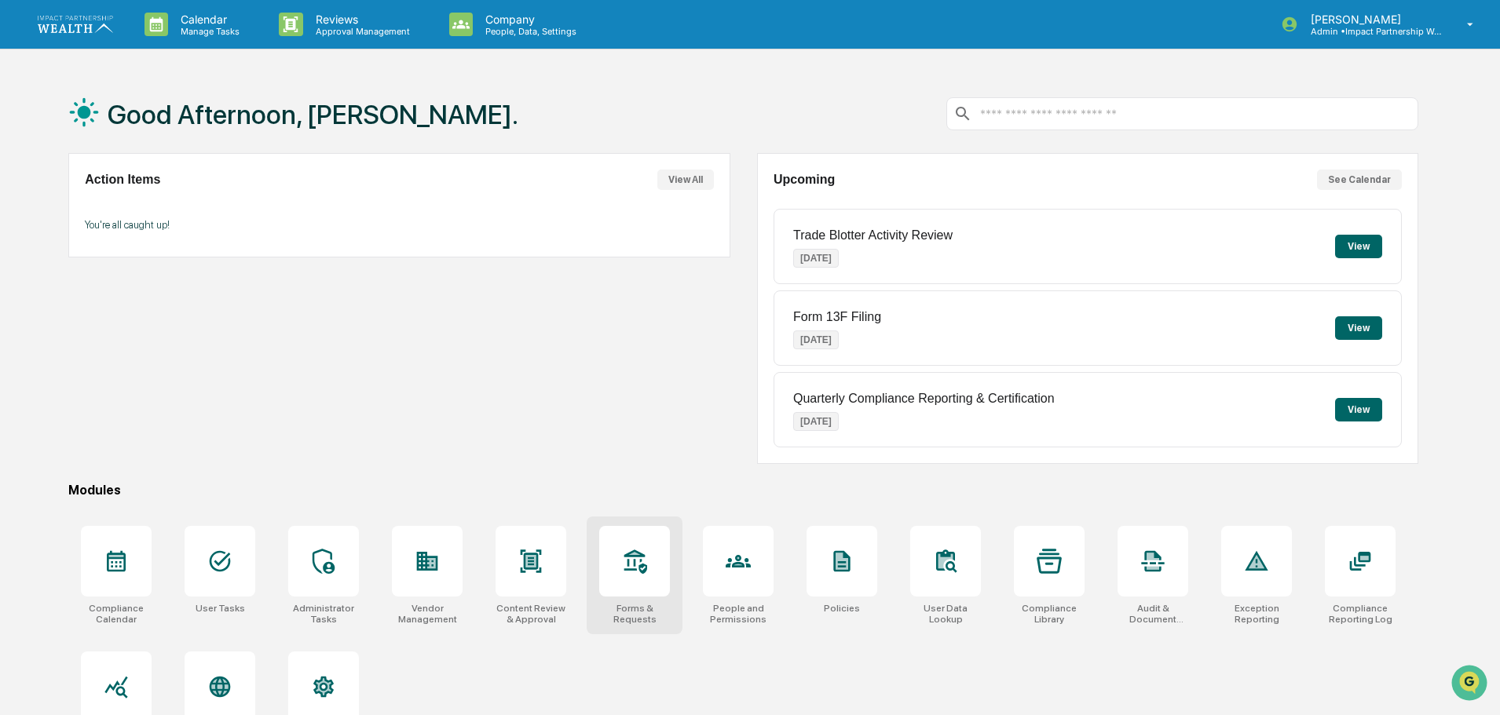
click at [654, 588] on div at bounding box center [634, 561] width 71 height 71
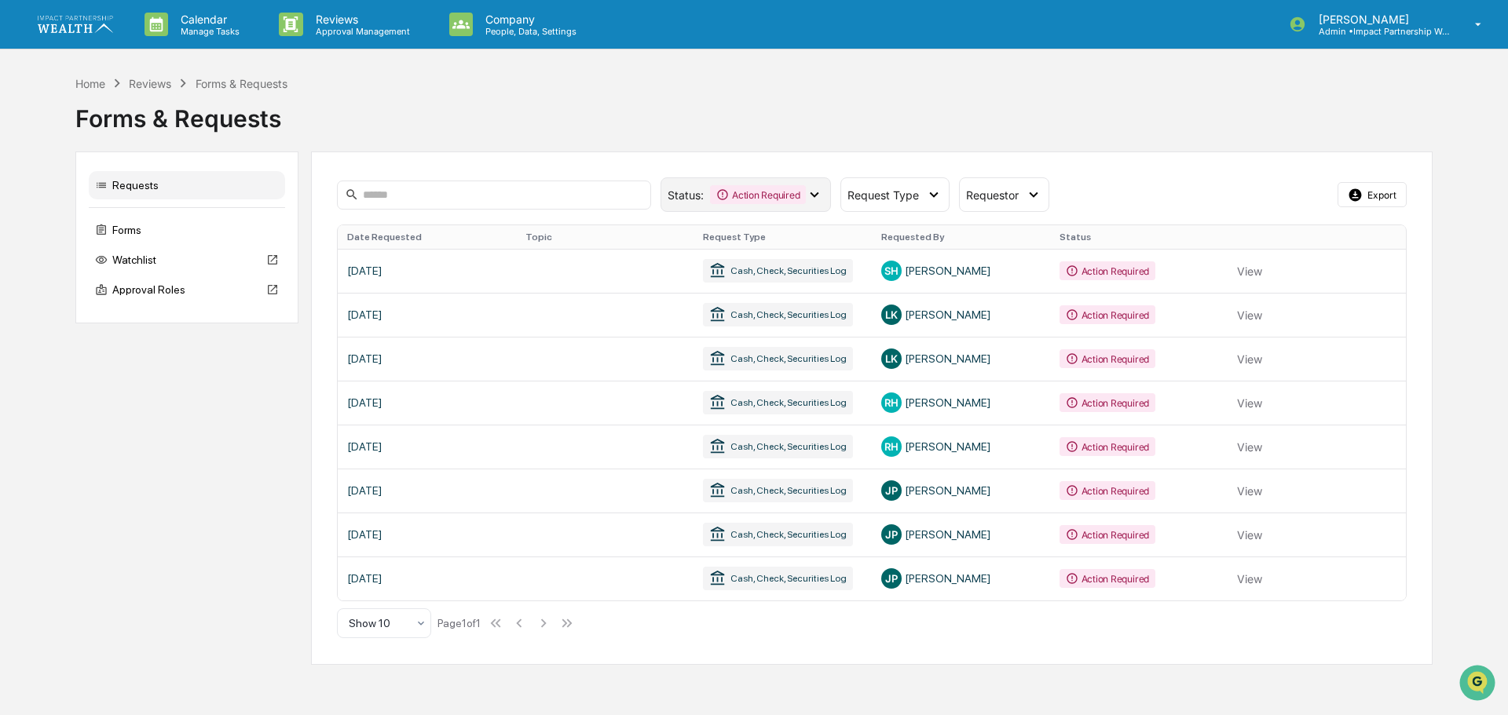
click at [802, 185] on div "Status : Action Required" at bounding box center [745, 194] width 170 height 35
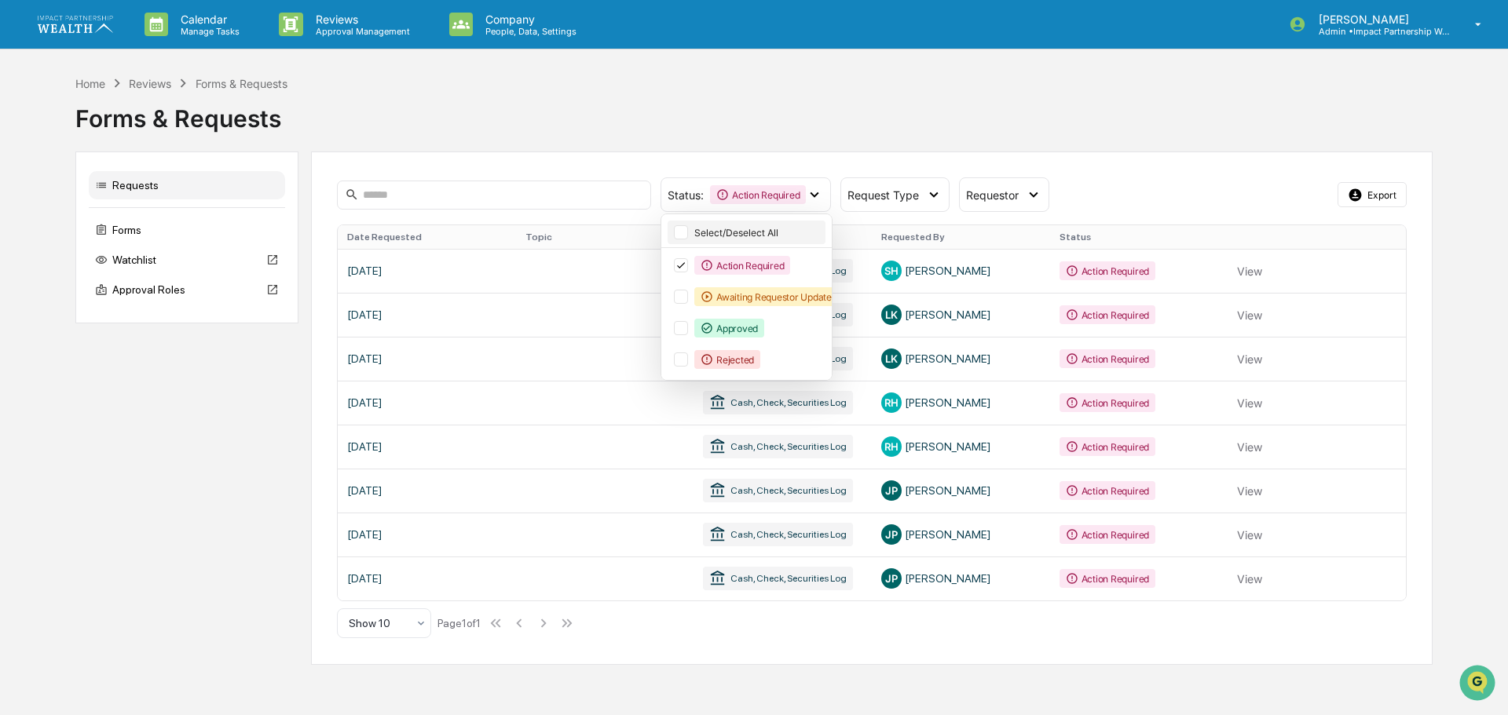
click at [756, 235] on div "Select/Deselect All" at bounding box center [758, 233] width 128 height 12
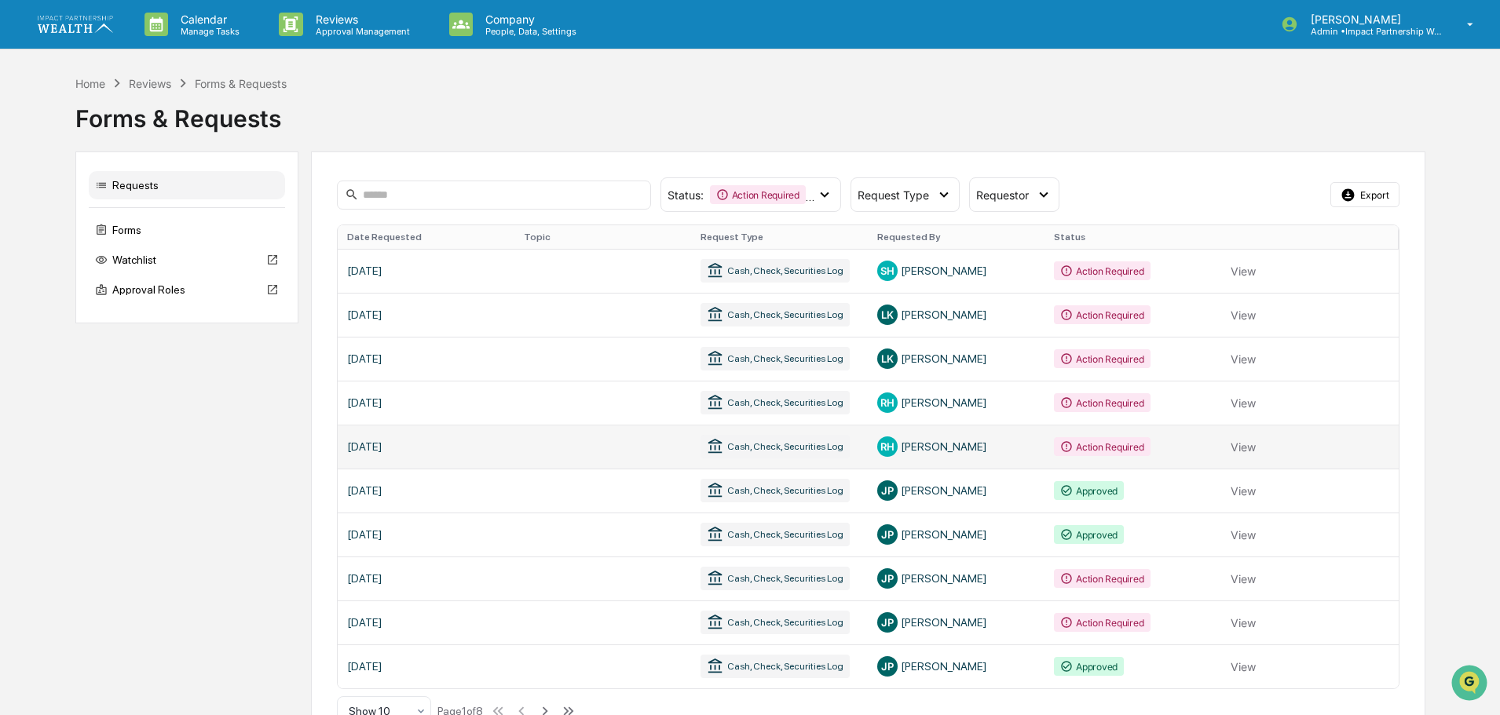
scroll to position [38, 0]
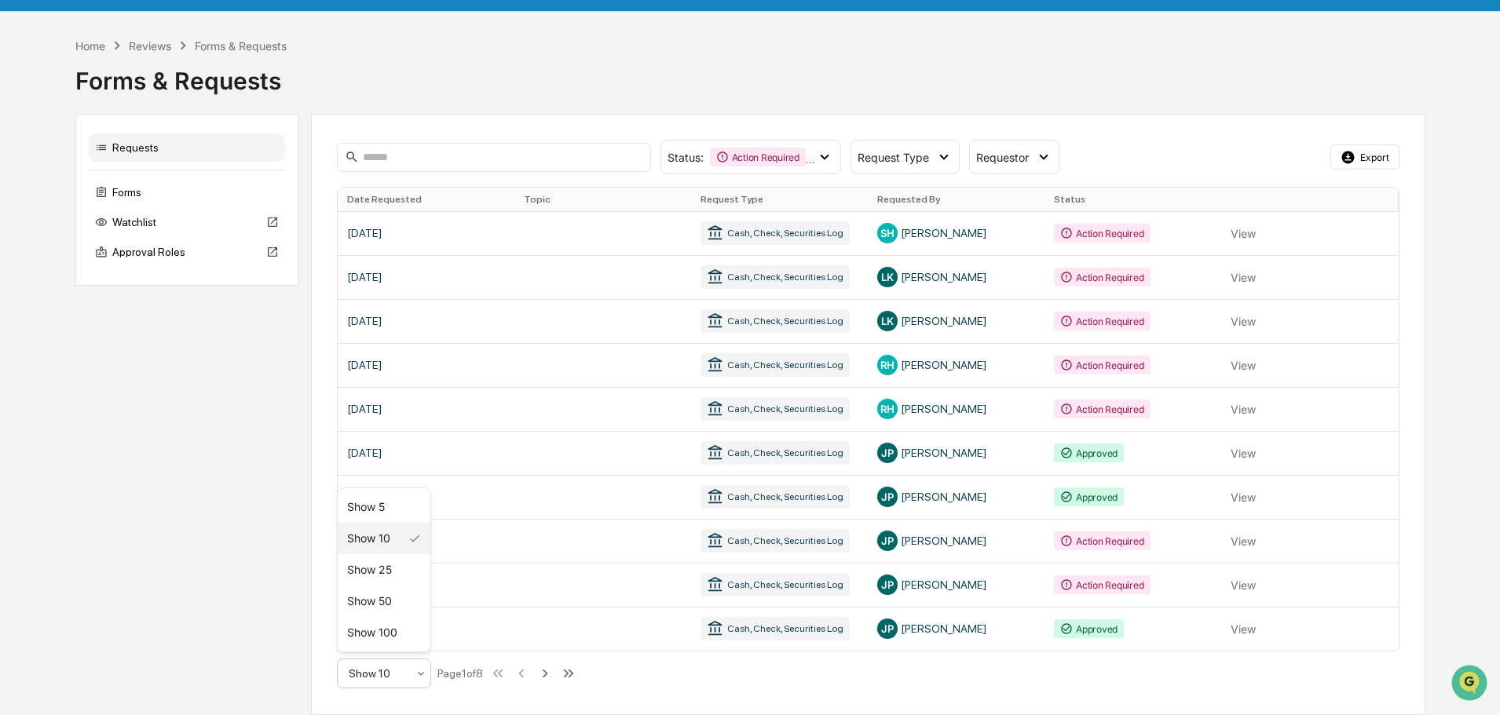
click at [416, 671] on icon at bounding box center [421, 673] width 13 height 13
click at [385, 635] on div "Show 100" at bounding box center [384, 632] width 93 height 31
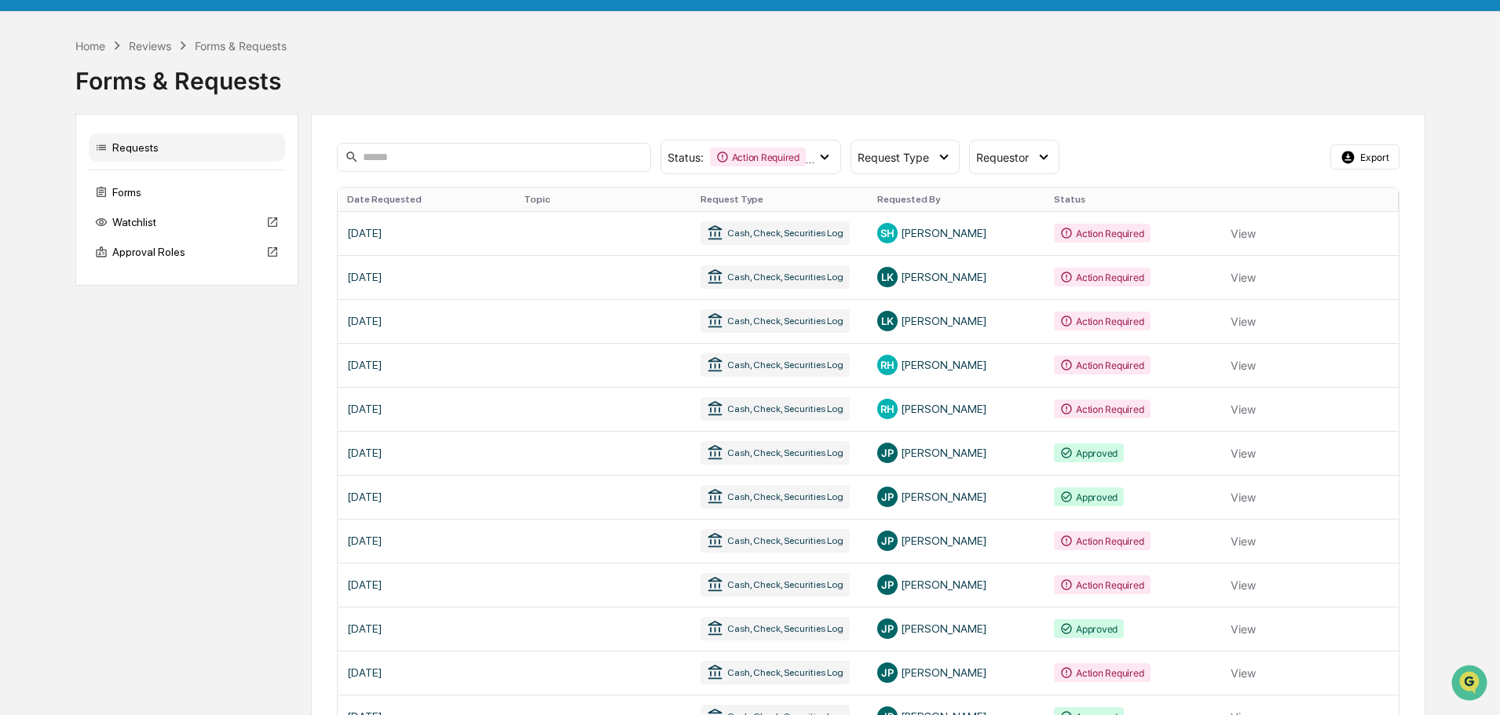
drag, startPoint x: 803, startPoint y: 87, endPoint x: 791, endPoint y: 83, distance: 13.2
click at [803, 87] on div "Forms & Requests" at bounding box center [750, 74] width 1350 height 41
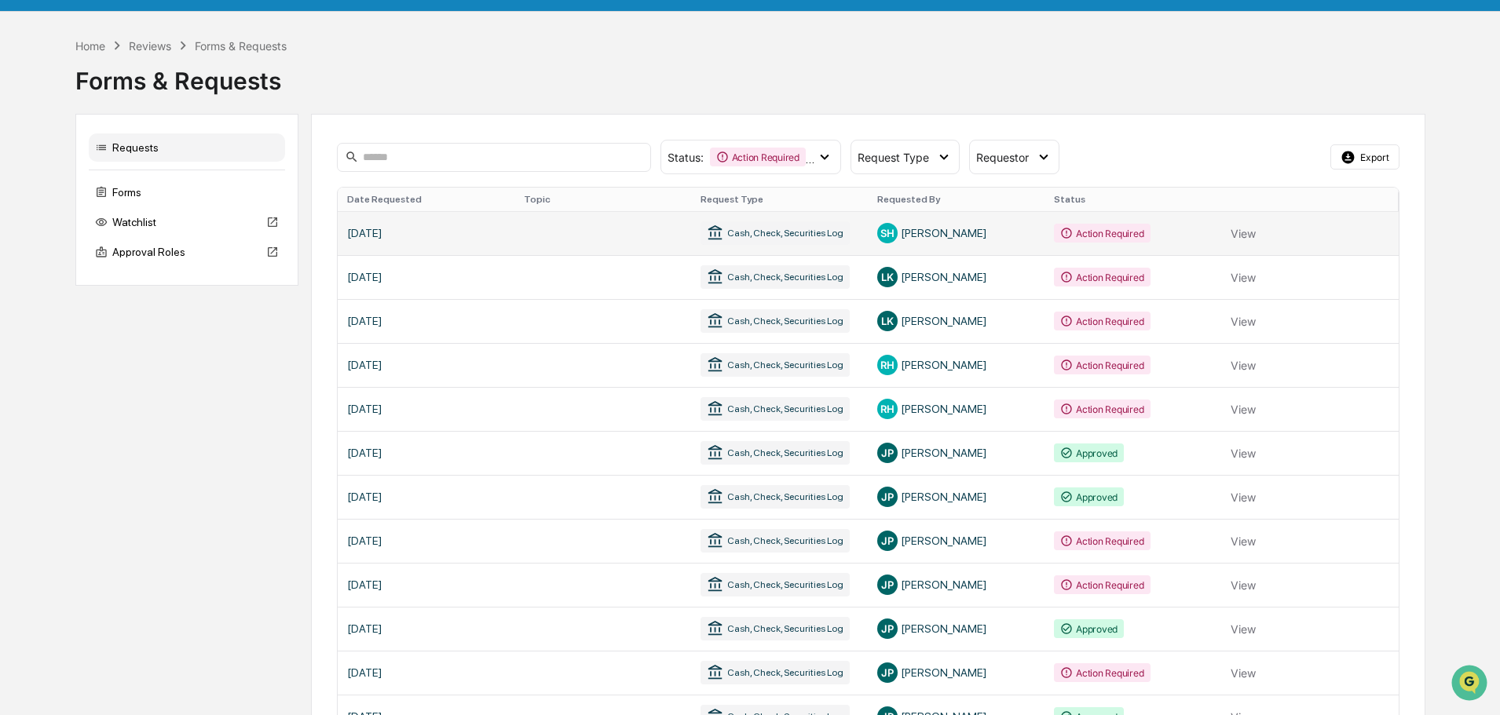
click at [802, 233] on link at bounding box center [868, 233] width 1061 height 44
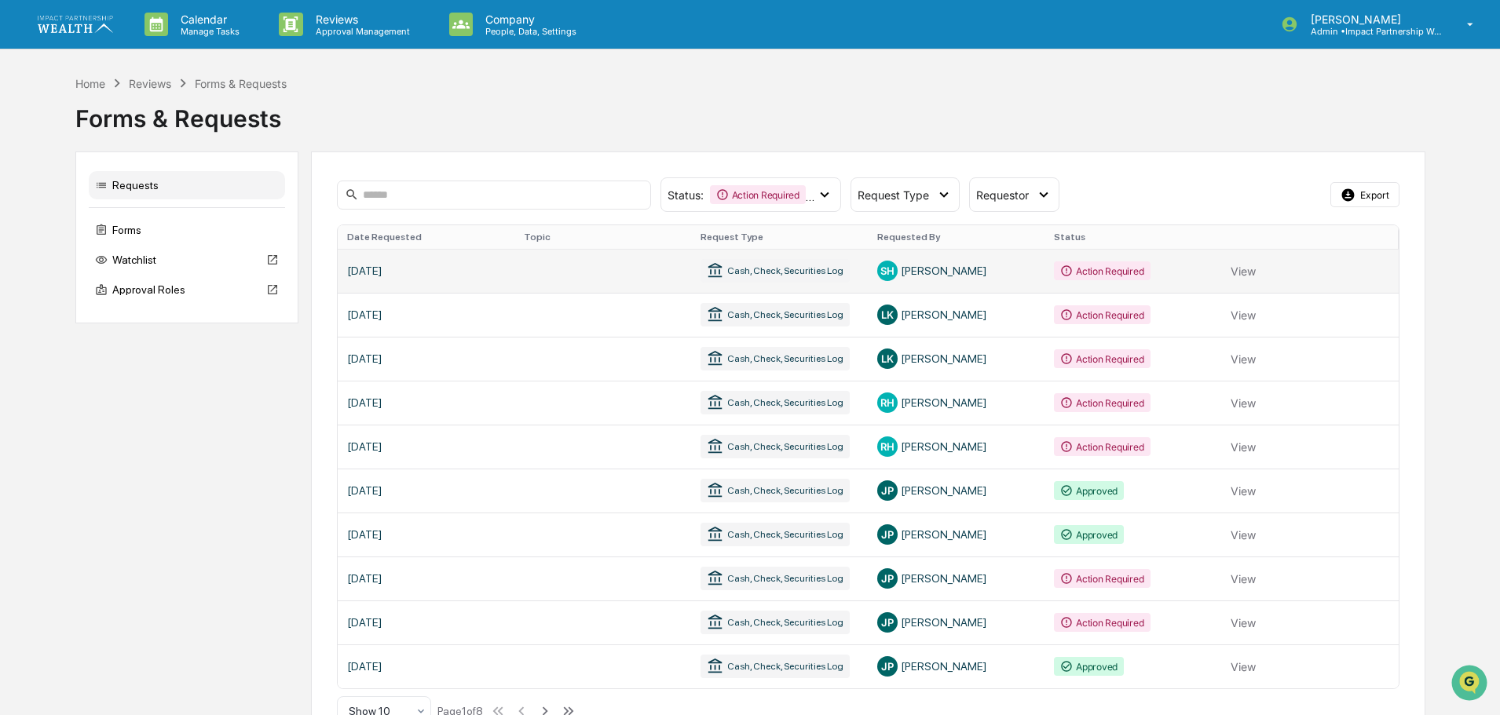
click at [1252, 273] on link at bounding box center [868, 271] width 1061 height 44
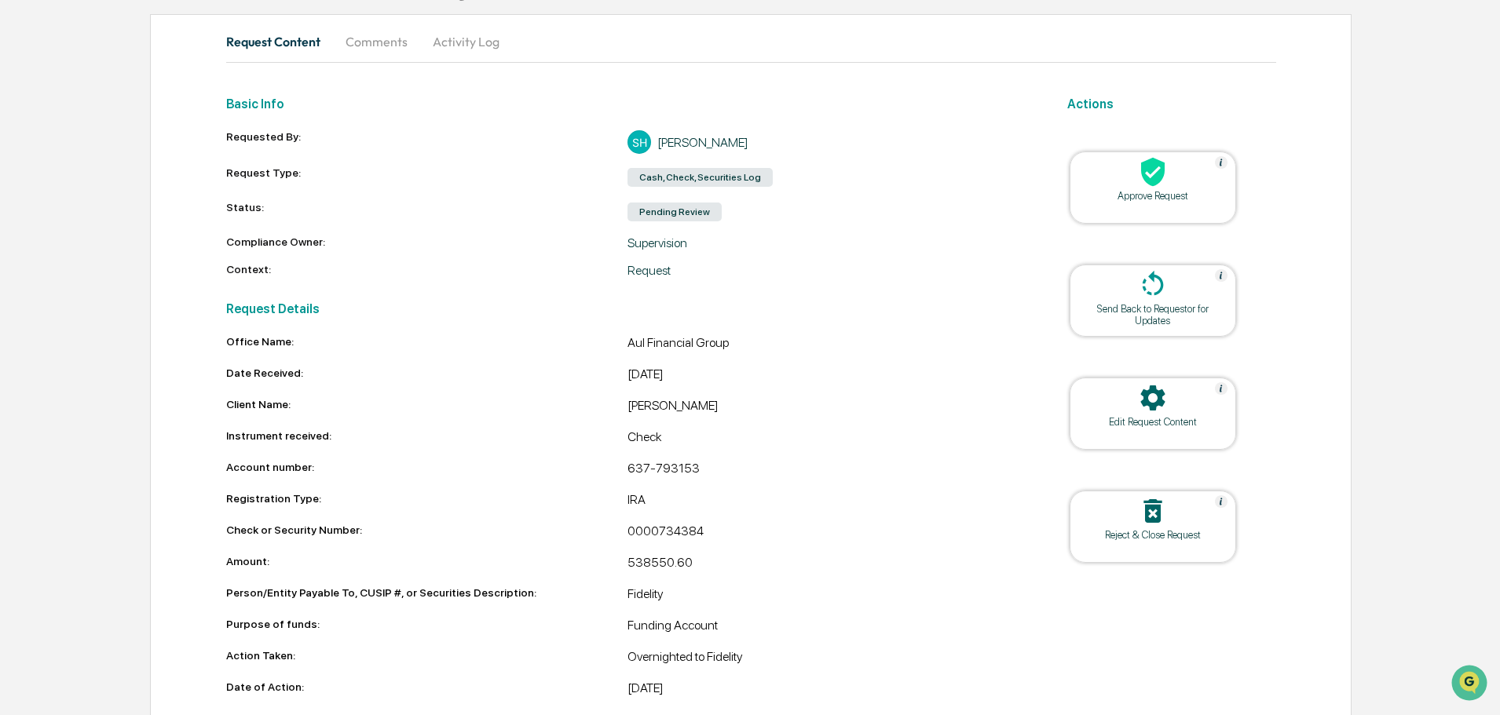
scroll to position [293, 0]
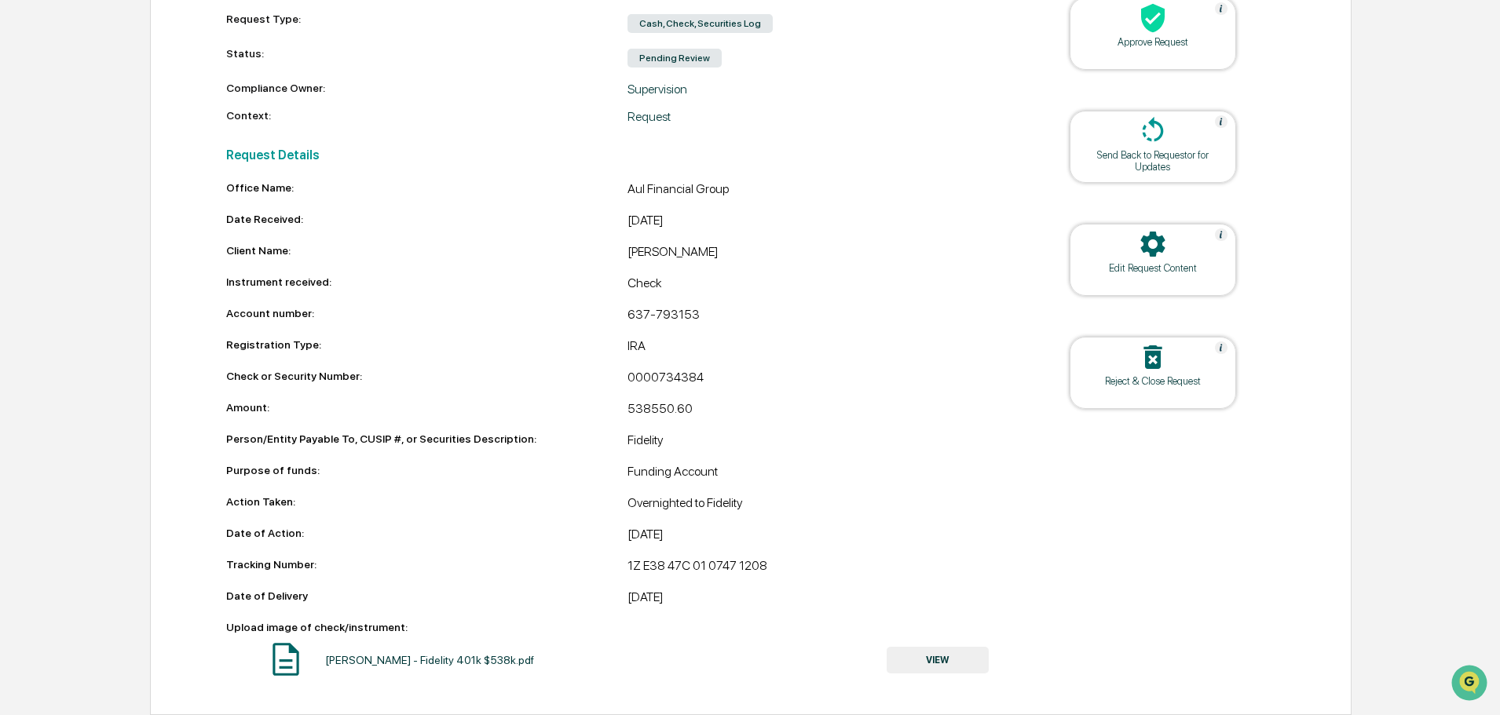
click at [924, 661] on button "VIEW" at bounding box center [937, 660] width 102 height 27
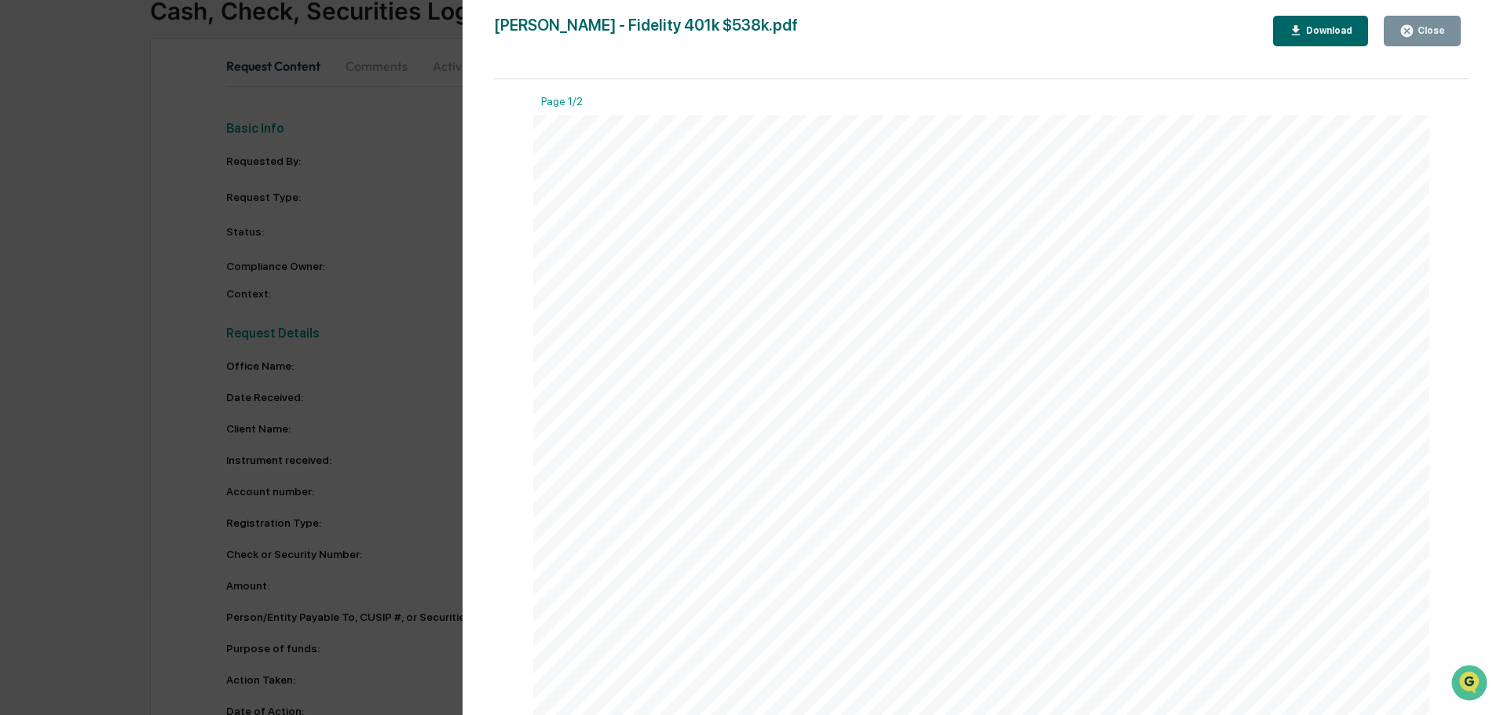
scroll to position [0, 0]
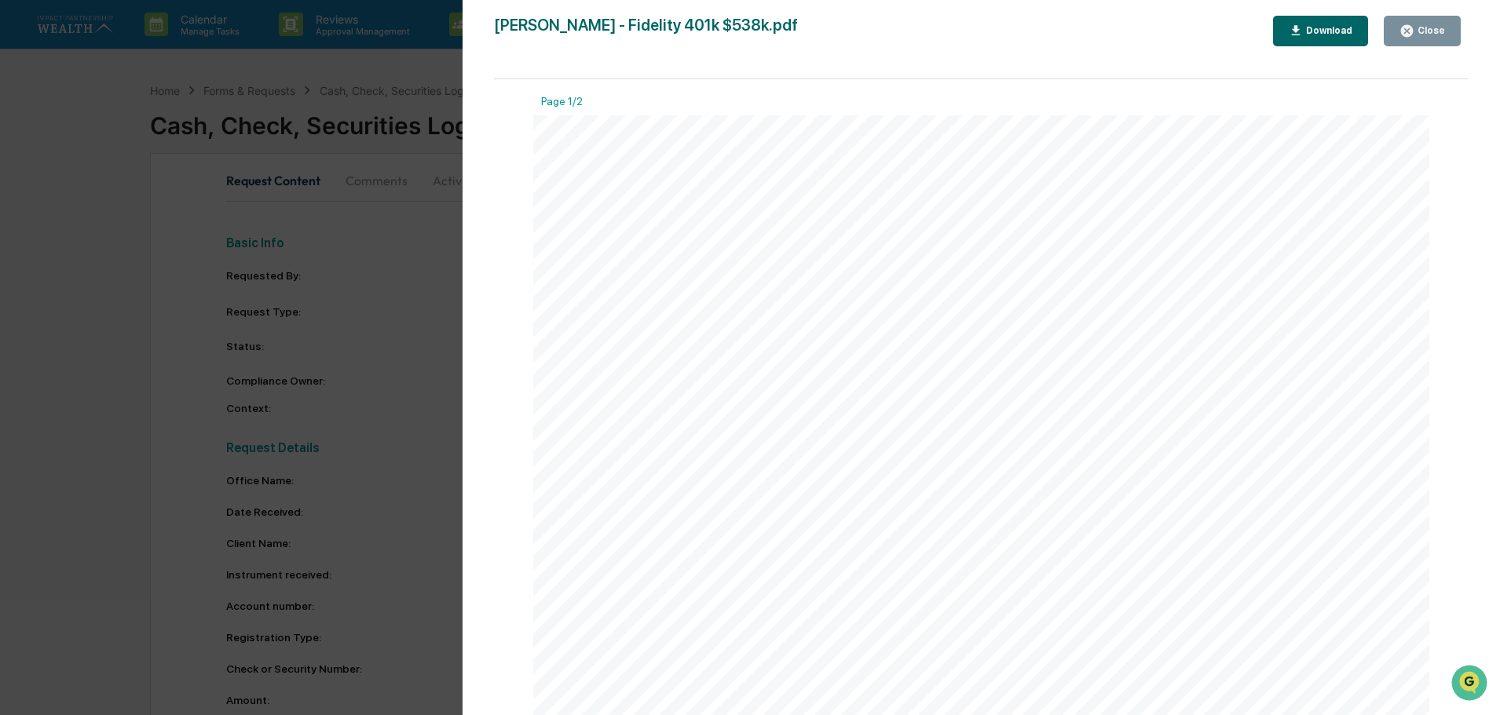
click at [1409, 34] on icon "button" at bounding box center [1407, 31] width 12 height 12
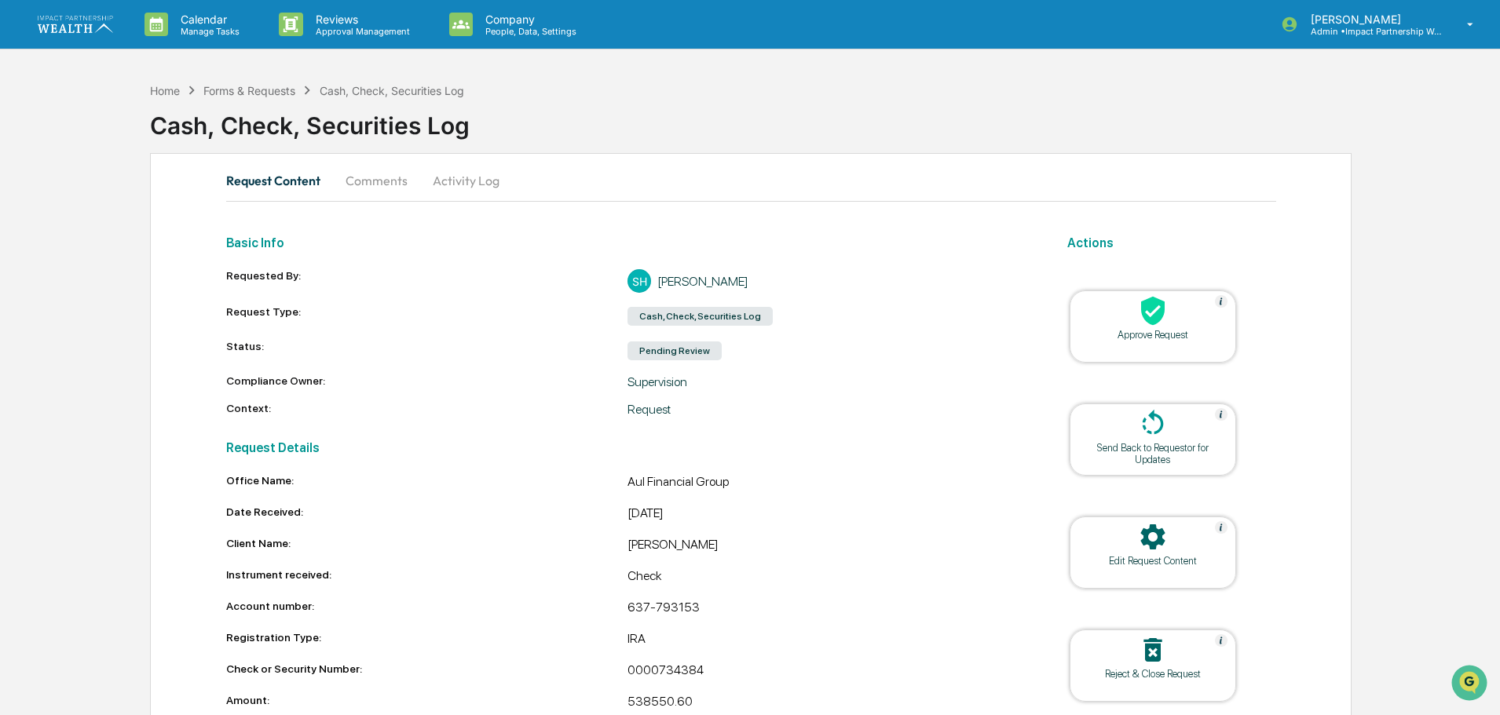
click at [265, 82] on div "Home Forms & Requests Cash, Check, Securities Log" at bounding box center [307, 90] width 314 height 17
click at [264, 87] on div "Forms & Requests" at bounding box center [249, 90] width 92 height 13
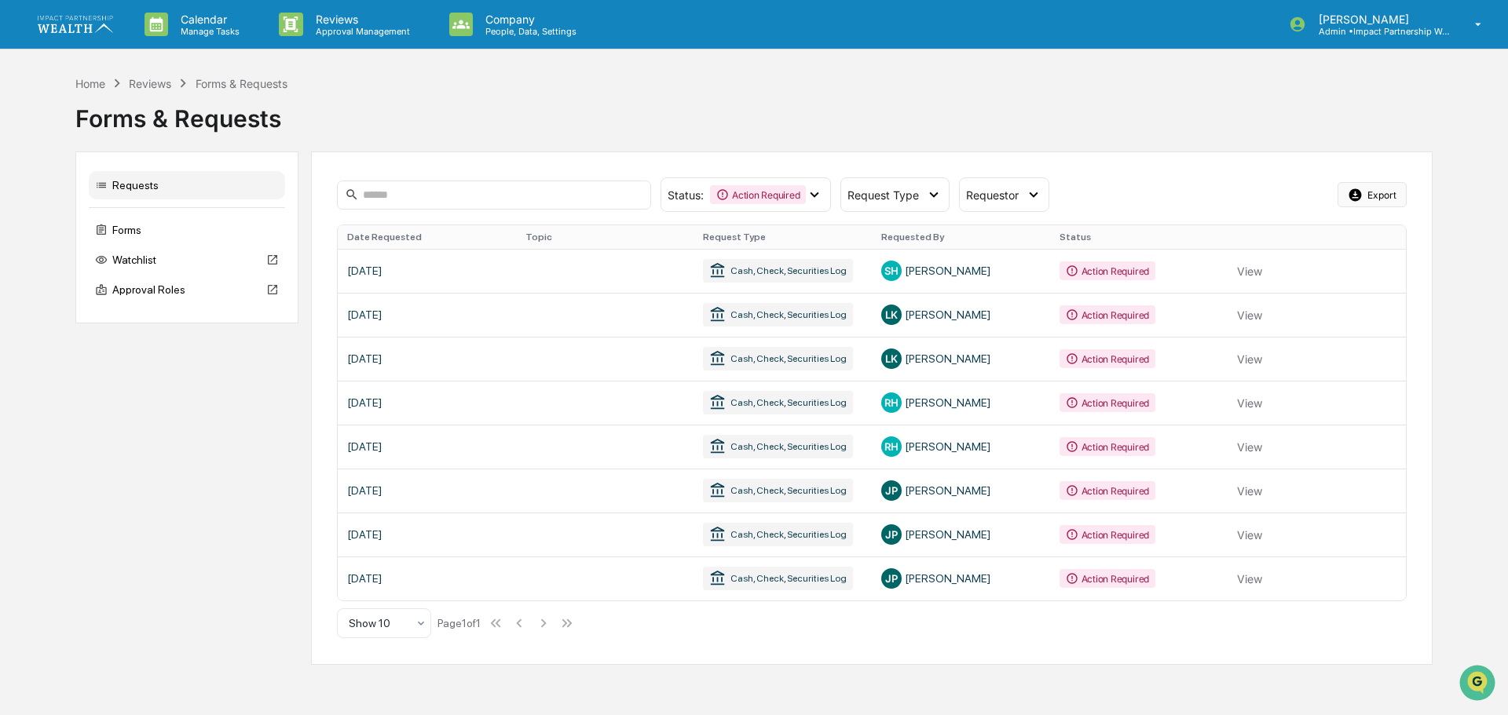
click at [1362, 199] on icon at bounding box center [1354, 195] width 15 height 15
